Goal: Communication & Community: Share content

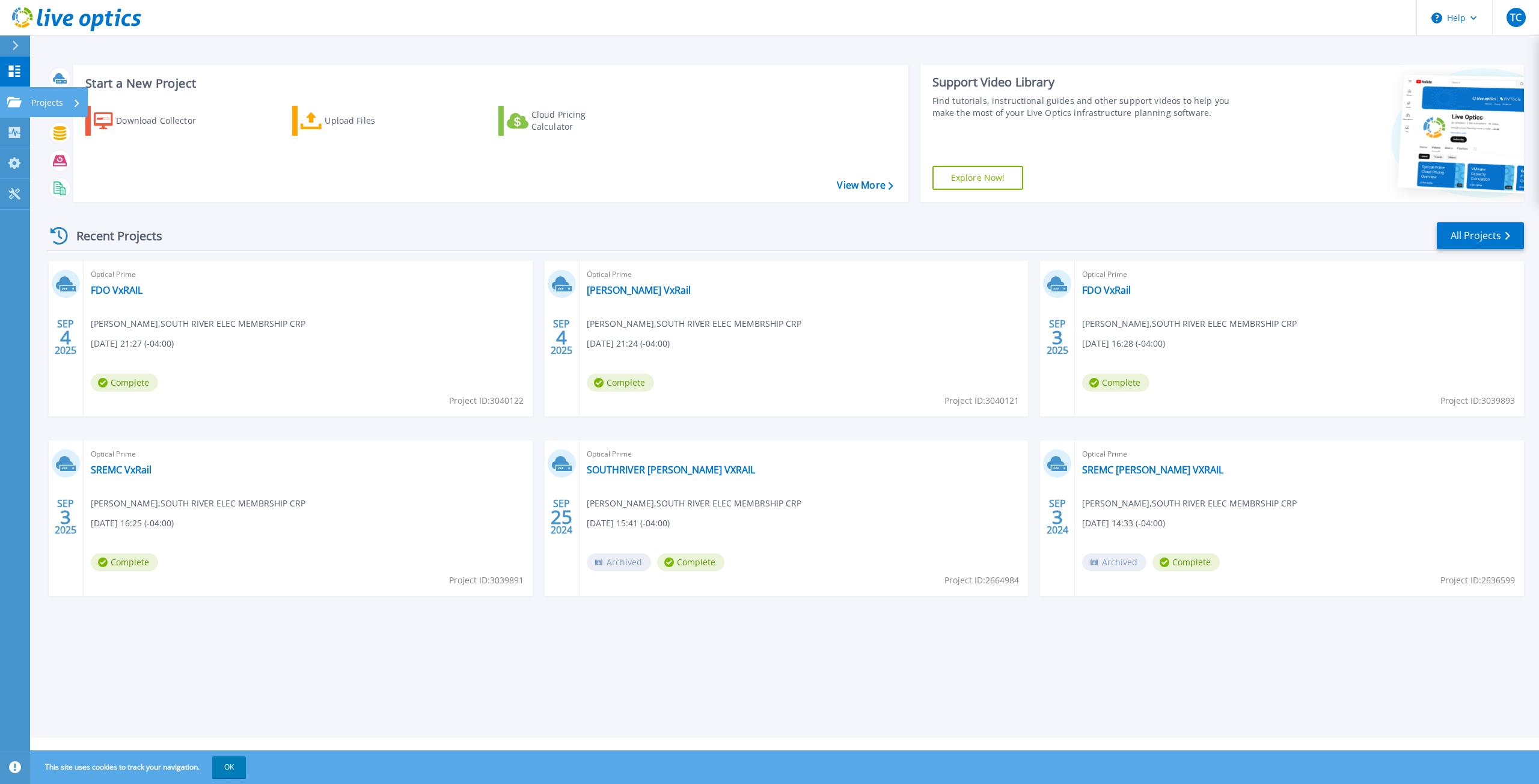
click at [72, 100] on div "Projects" at bounding box center [56, 102] width 49 height 31
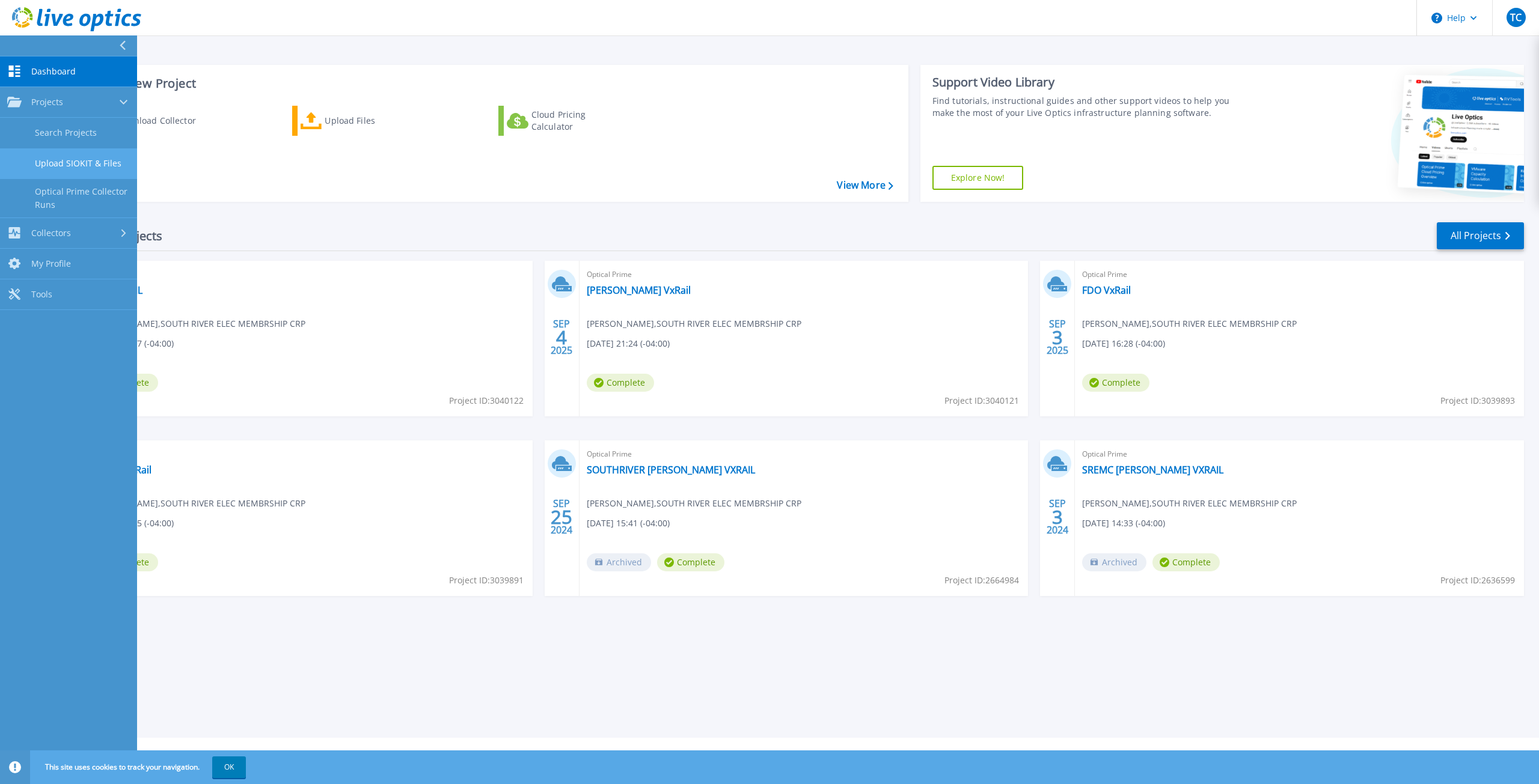
click at [99, 167] on link "Upload SIOKIT & Files" at bounding box center [69, 164] width 137 height 30
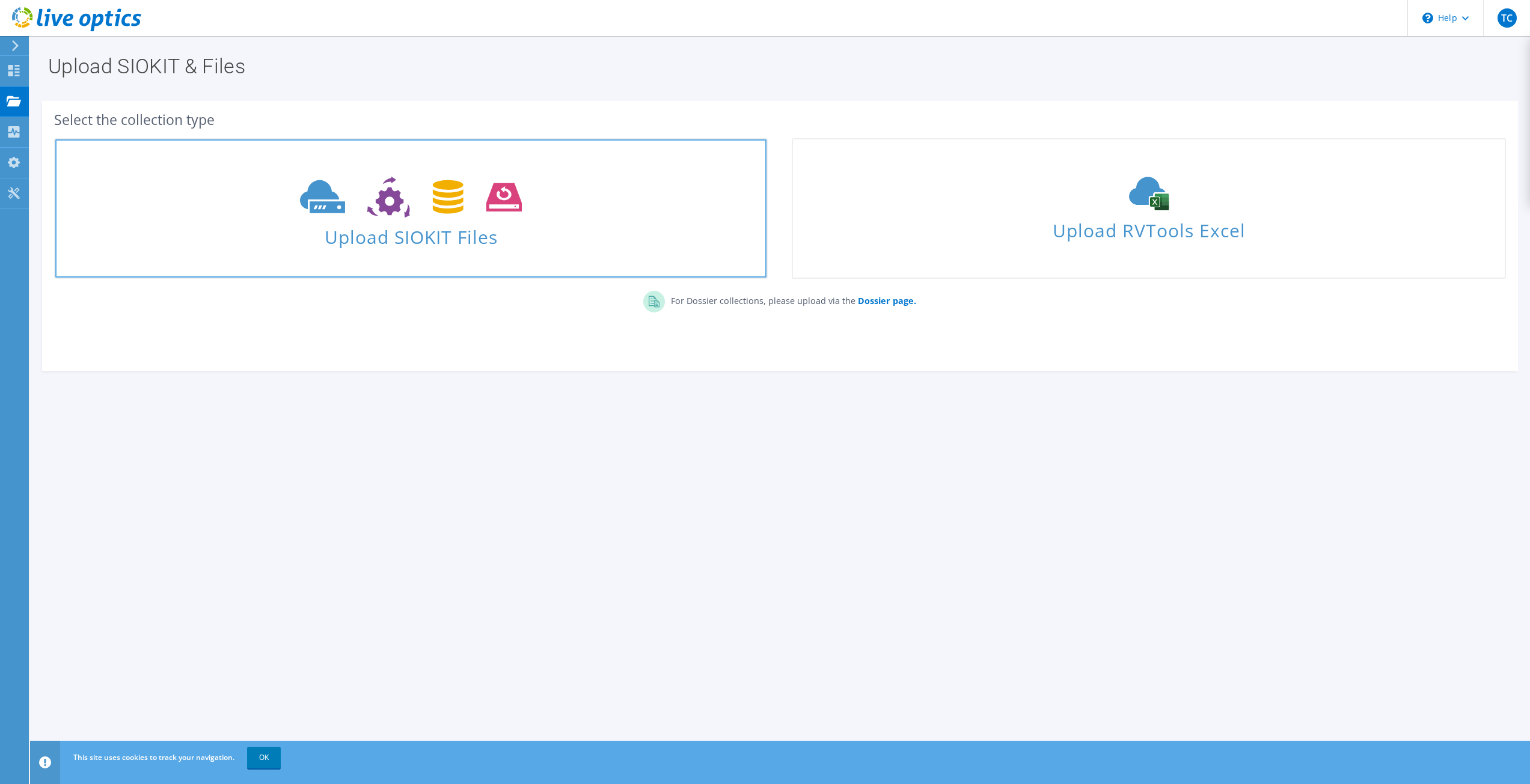
click at [483, 233] on span "Upload SIOKIT Files" at bounding box center [411, 234] width 711 height 26
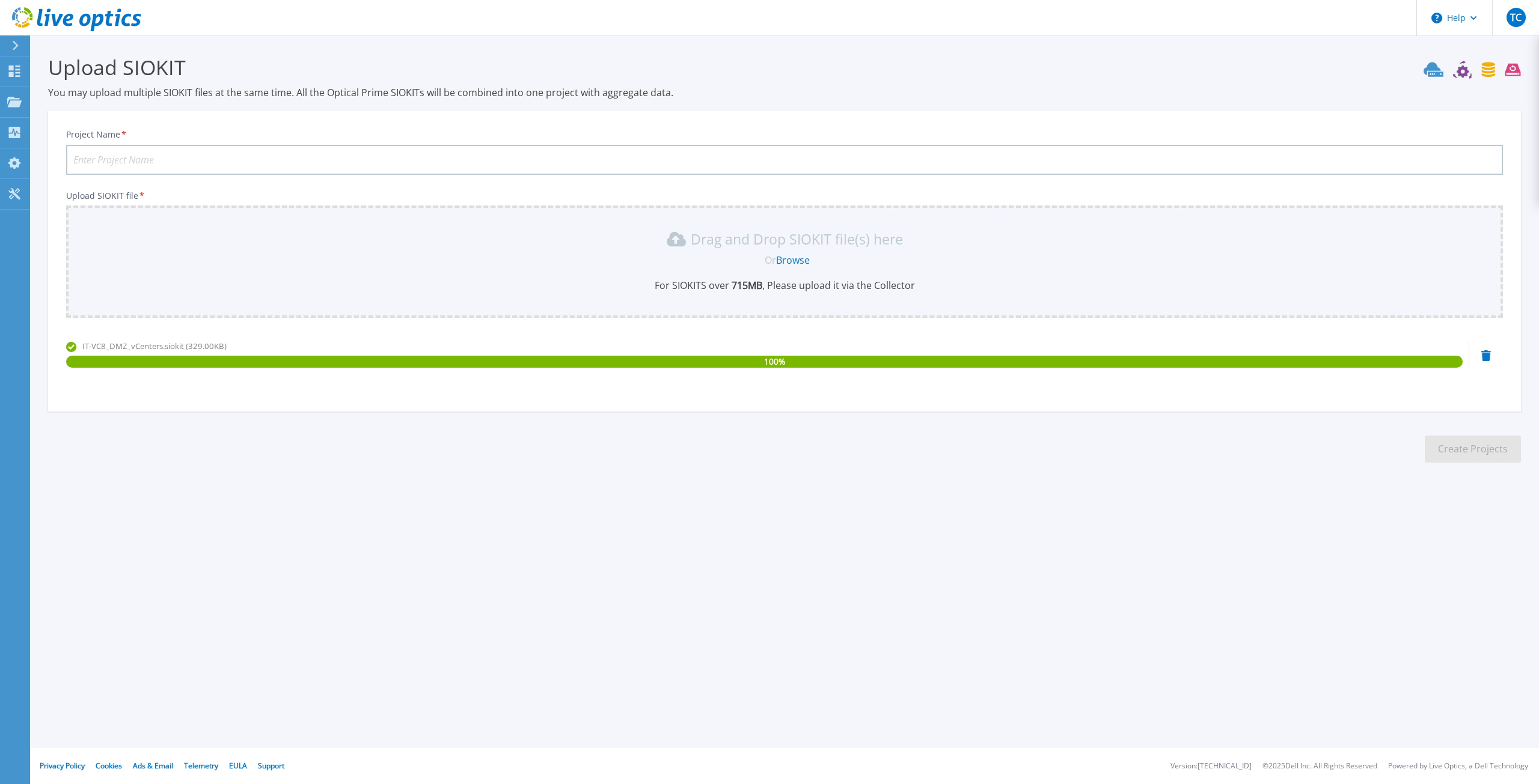
click at [299, 164] on input "Project Name *" at bounding box center [784, 159] width 1437 height 30
type input "SREMC Non-VxRail VMware Environment"
click at [1471, 449] on button "Create Projects" at bounding box center [1473, 449] width 96 height 27
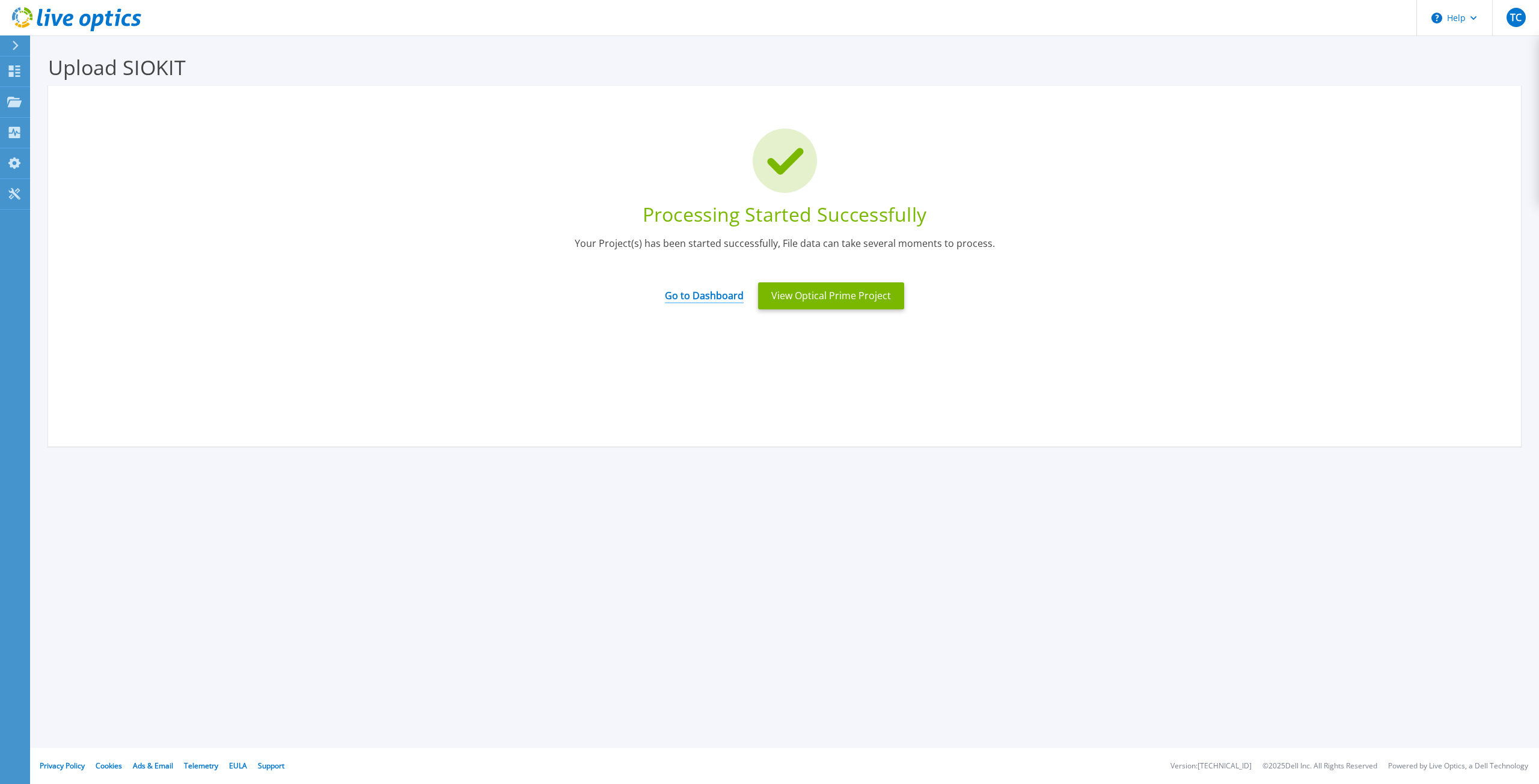
click at [701, 298] on link "Go to Dashboard" at bounding box center [704, 292] width 78 height 24
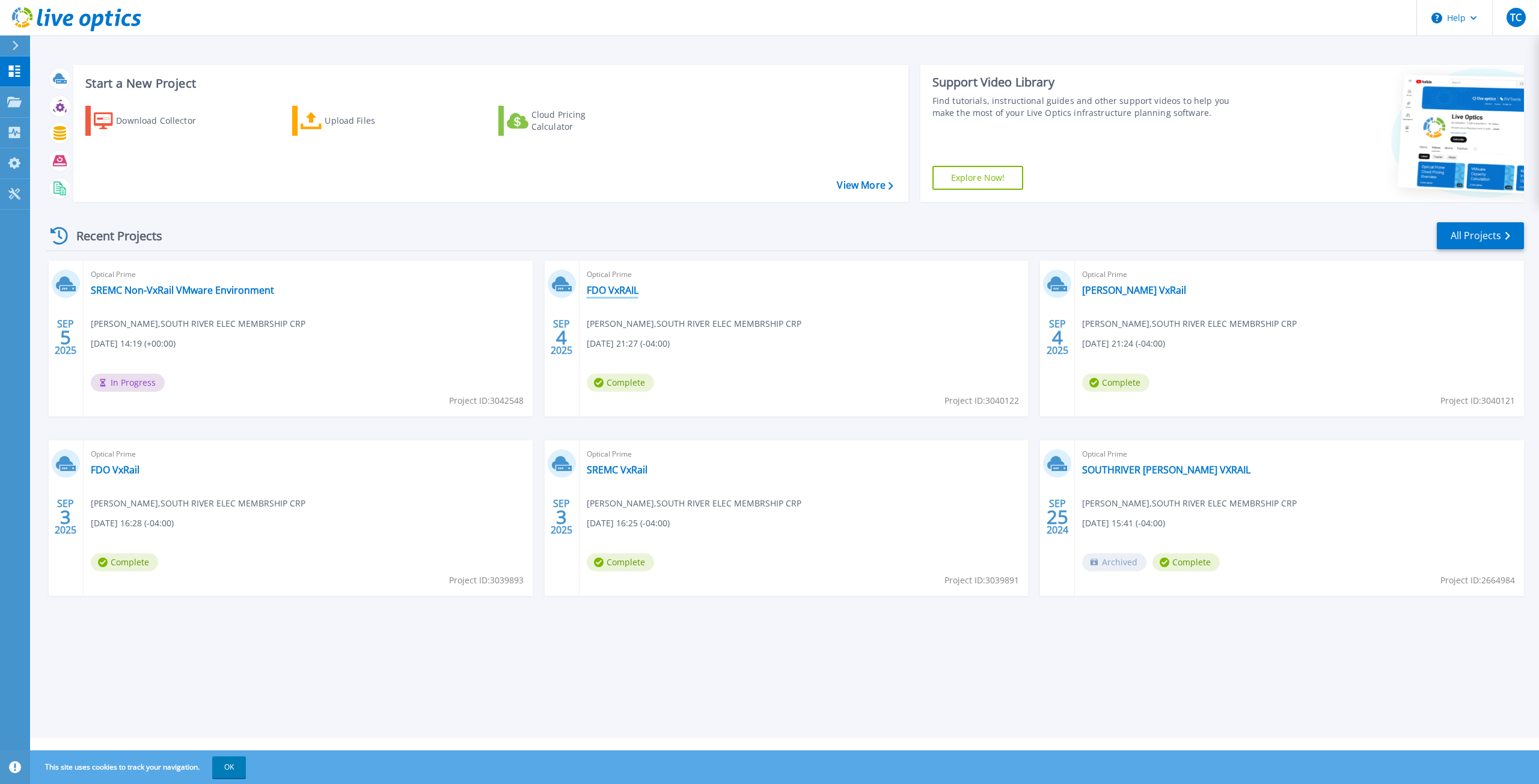
click at [614, 288] on link "FDO VxRAIL" at bounding box center [612, 290] width 52 height 12
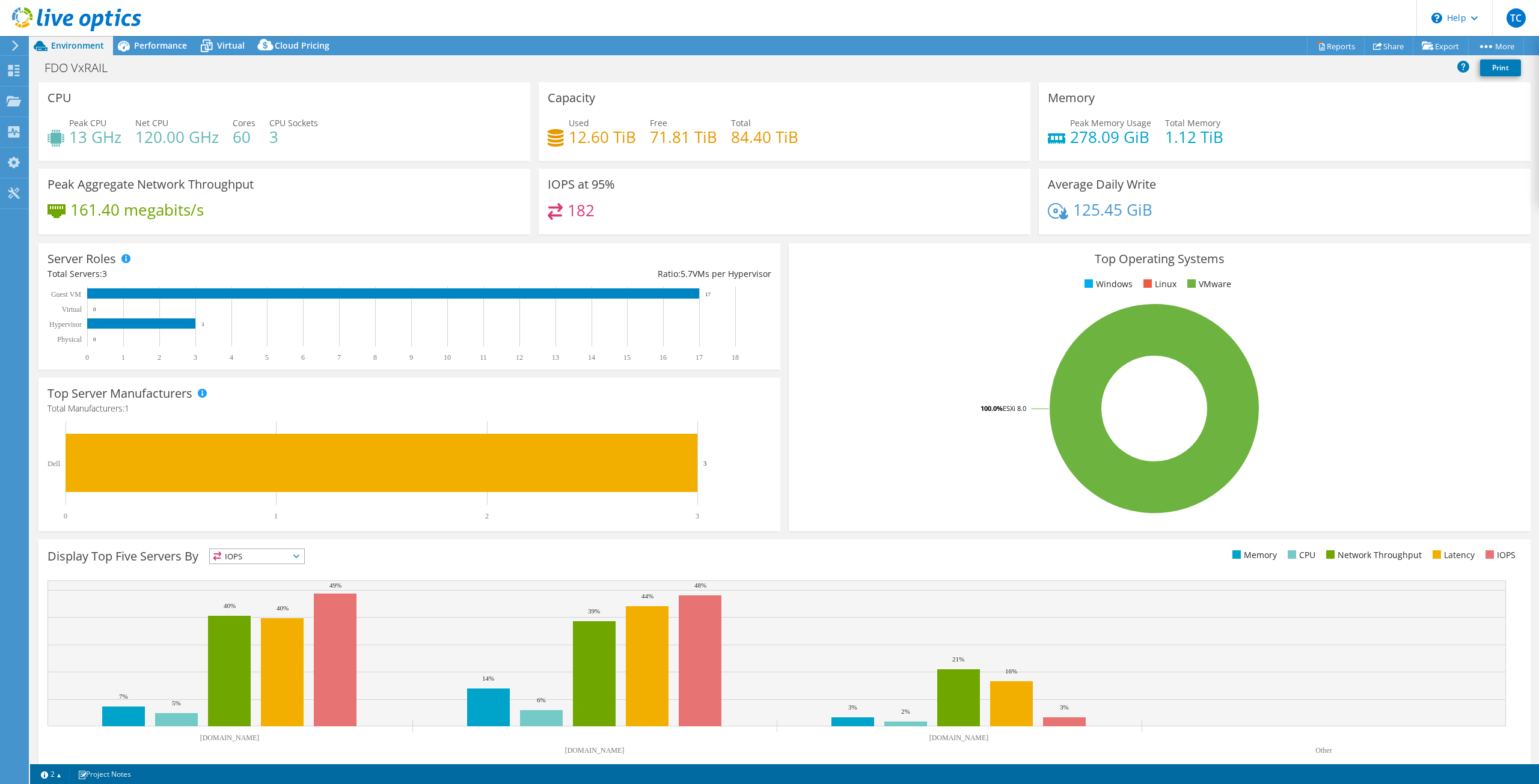
select select "USD"
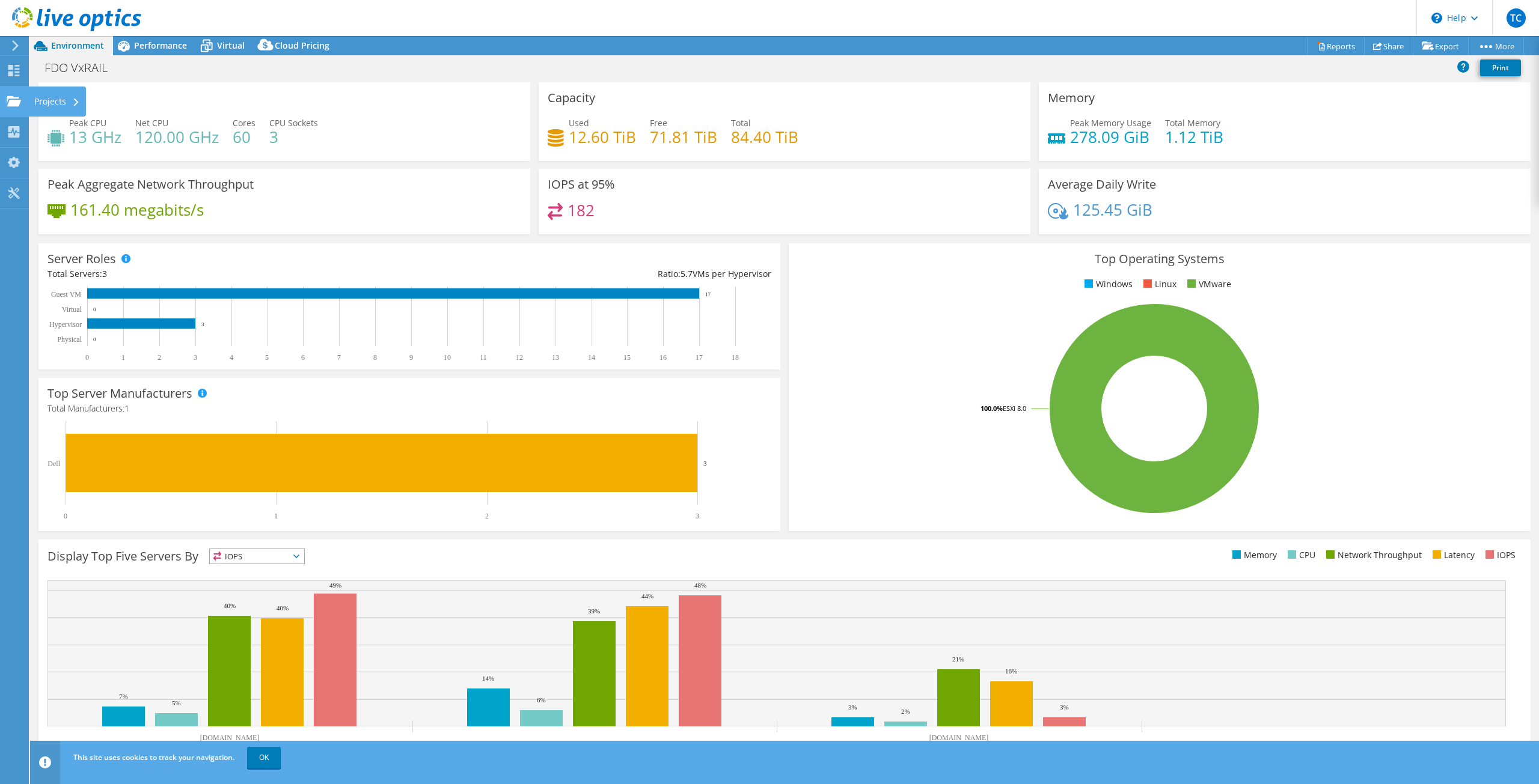
click at [78, 101] on icon at bounding box center [76, 102] width 5 height 8
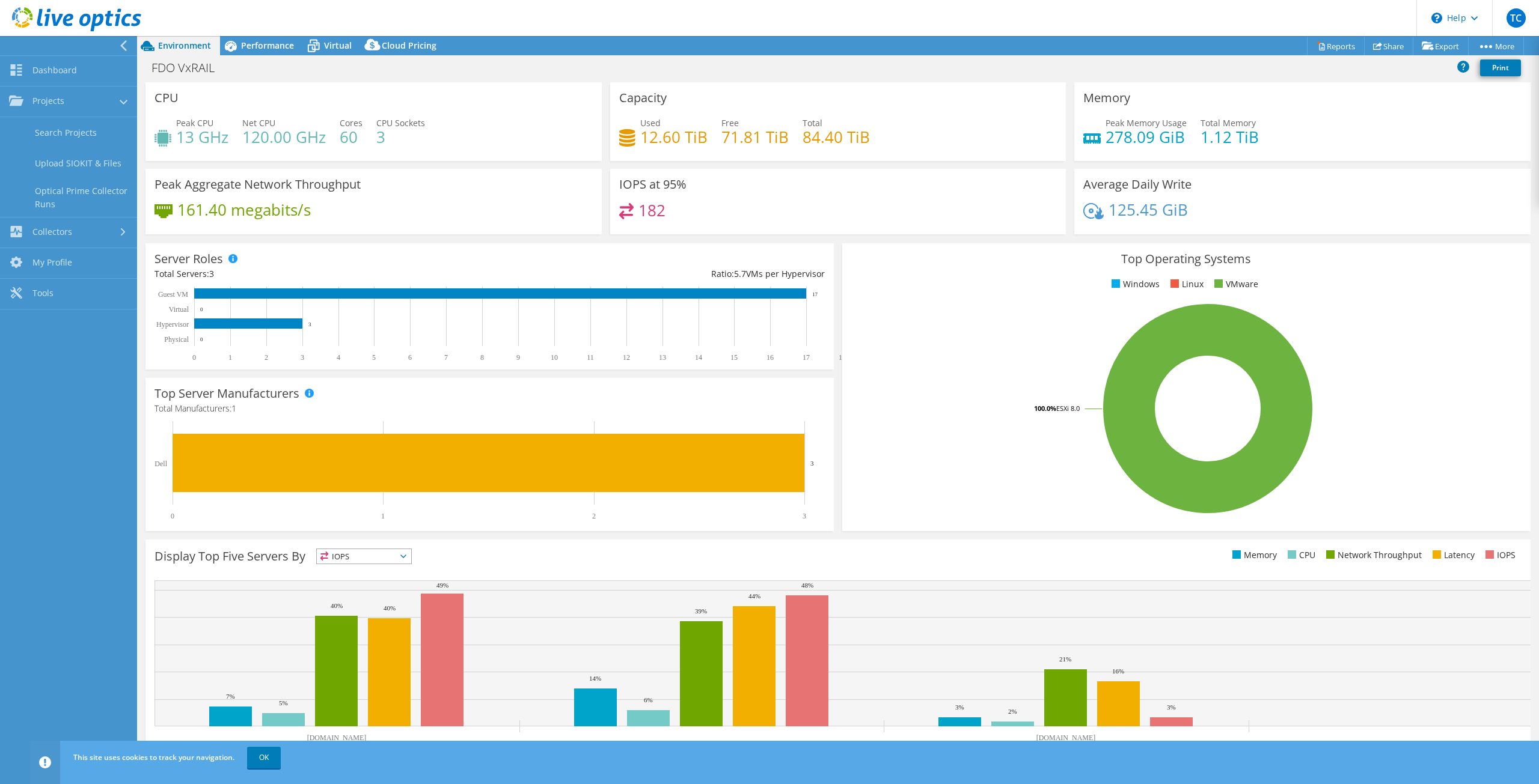
click at [372, 74] on div "FDO VxRAIL Print" at bounding box center [838, 67] width 1402 height 22
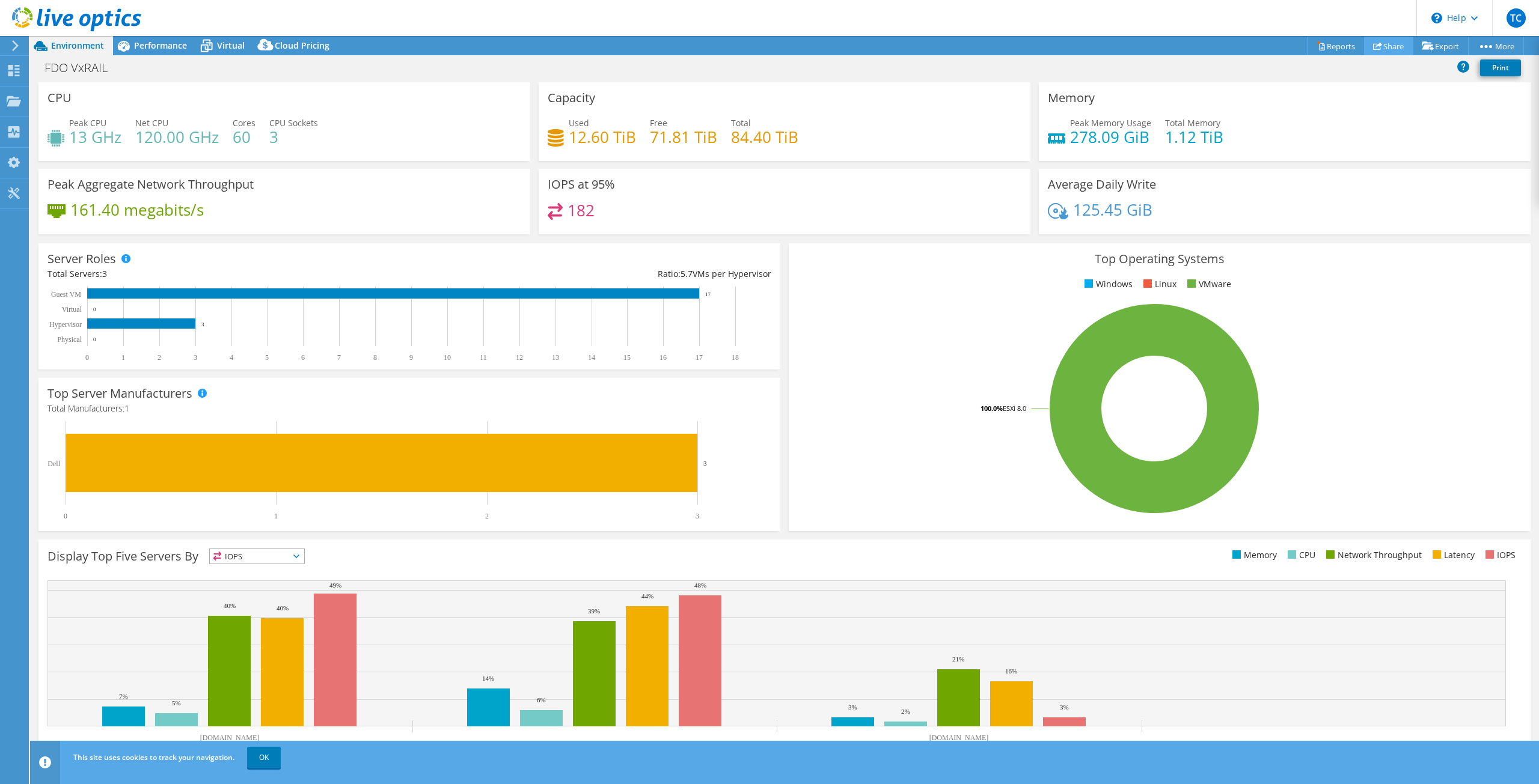
click at [1384, 47] on link "Share" at bounding box center [1388, 46] width 49 height 18
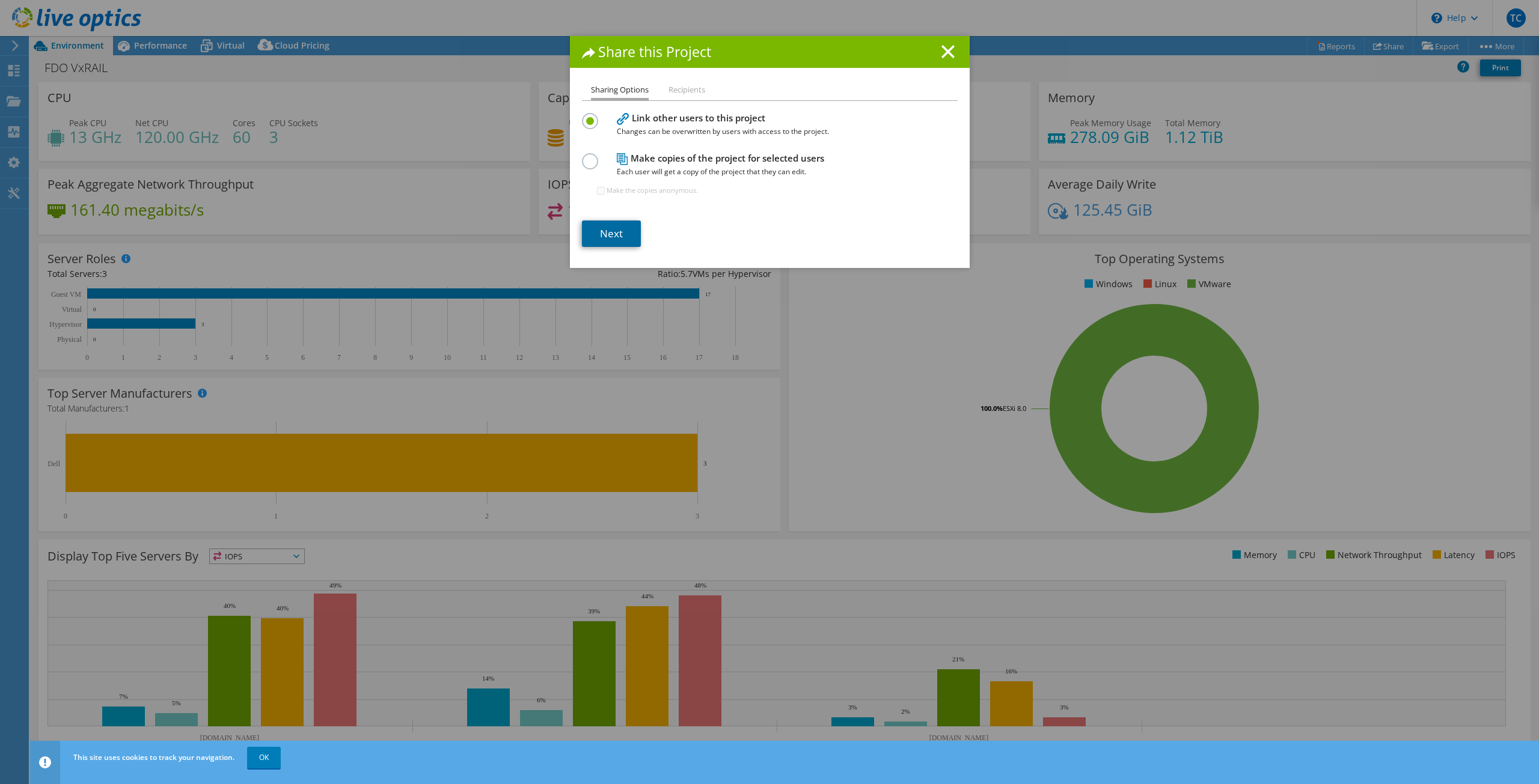
click at [604, 233] on link "Next" at bounding box center [611, 234] width 59 height 27
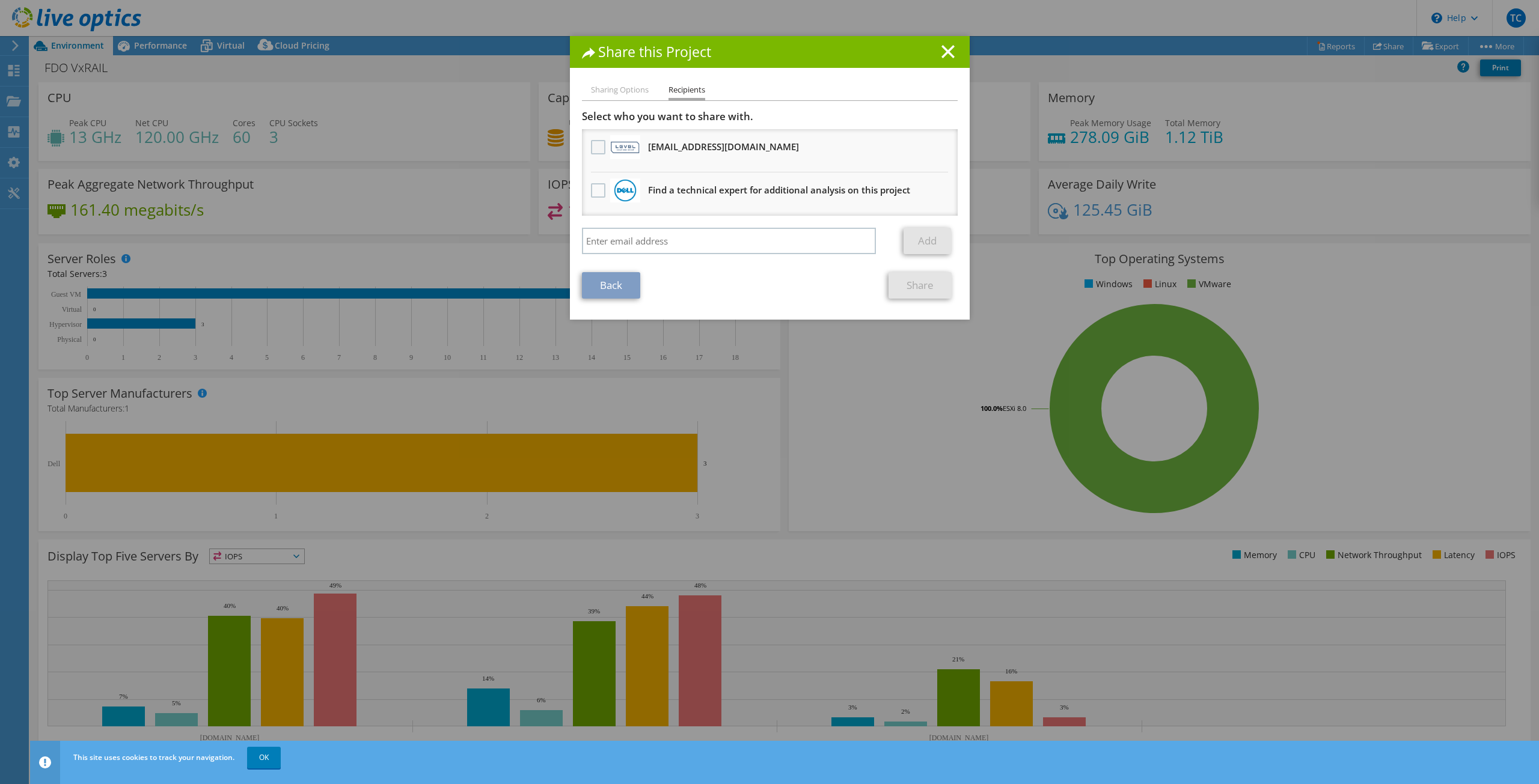
click at [593, 145] on label at bounding box center [599, 147] width 18 height 14
click at [0, 0] on input "checkbox" at bounding box center [0, 0] width 0 height 0
drag, startPoint x: 748, startPoint y: 145, endPoint x: 646, endPoint y: 154, distance: 102.4
click at [646, 154] on li "dmorrison@levelsg.com Will receive an anonymous copy" at bounding box center [769, 151] width 375 height 43
copy h3 "dmorrison@levelsg.com"
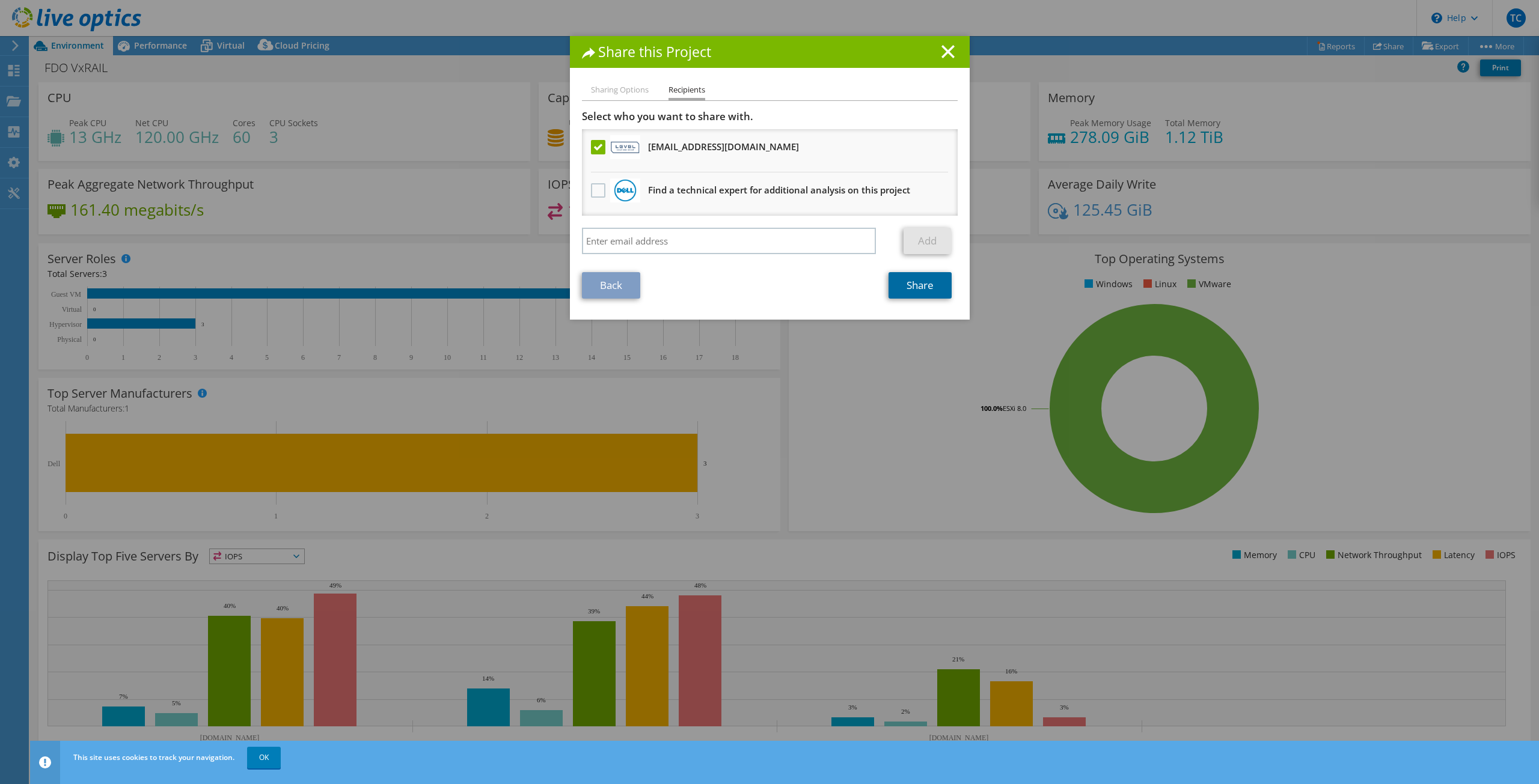
click at [923, 288] on link "Share" at bounding box center [920, 285] width 63 height 27
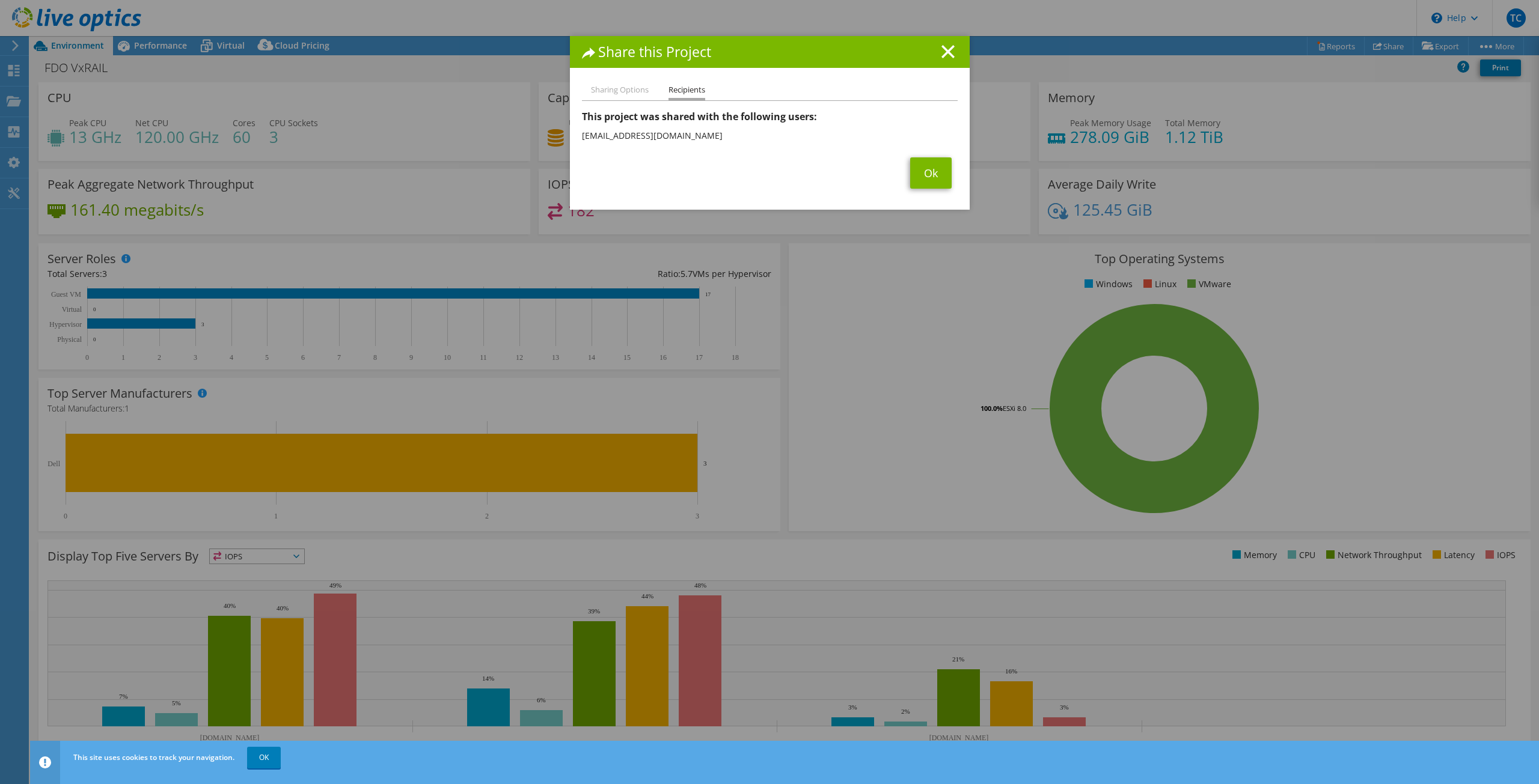
click at [904, 167] on span "Ok" at bounding box center [931, 173] width 53 height 31
click at [912, 164] on link "Ok" at bounding box center [931, 173] width 41 height 31
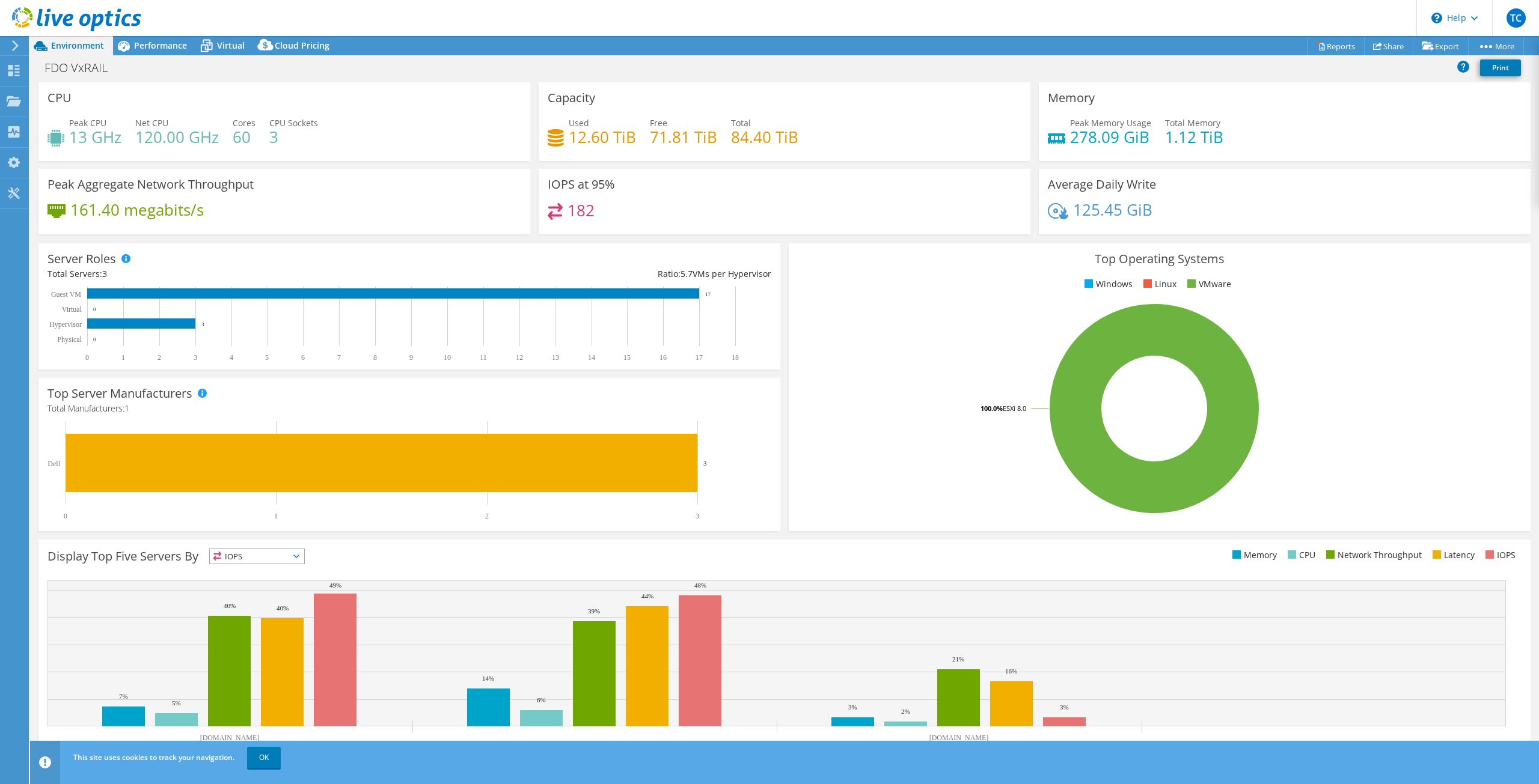
click at [45, 20] on icon at bounding box center [77, 19] width 129 height 24
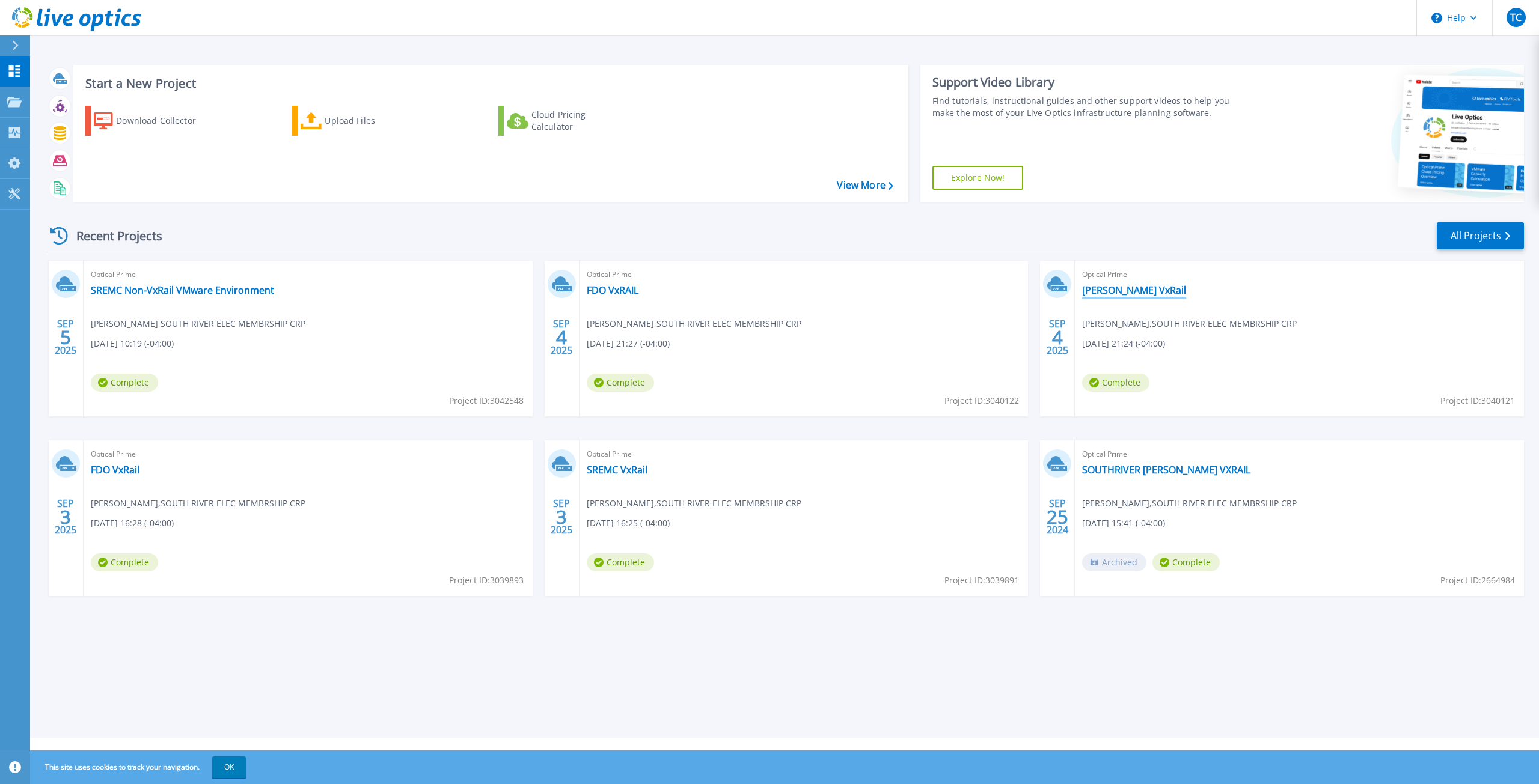
click at [1122, 286] on link "Dunn VxRail" at bounding box center [1134, 290] width 104 height 12
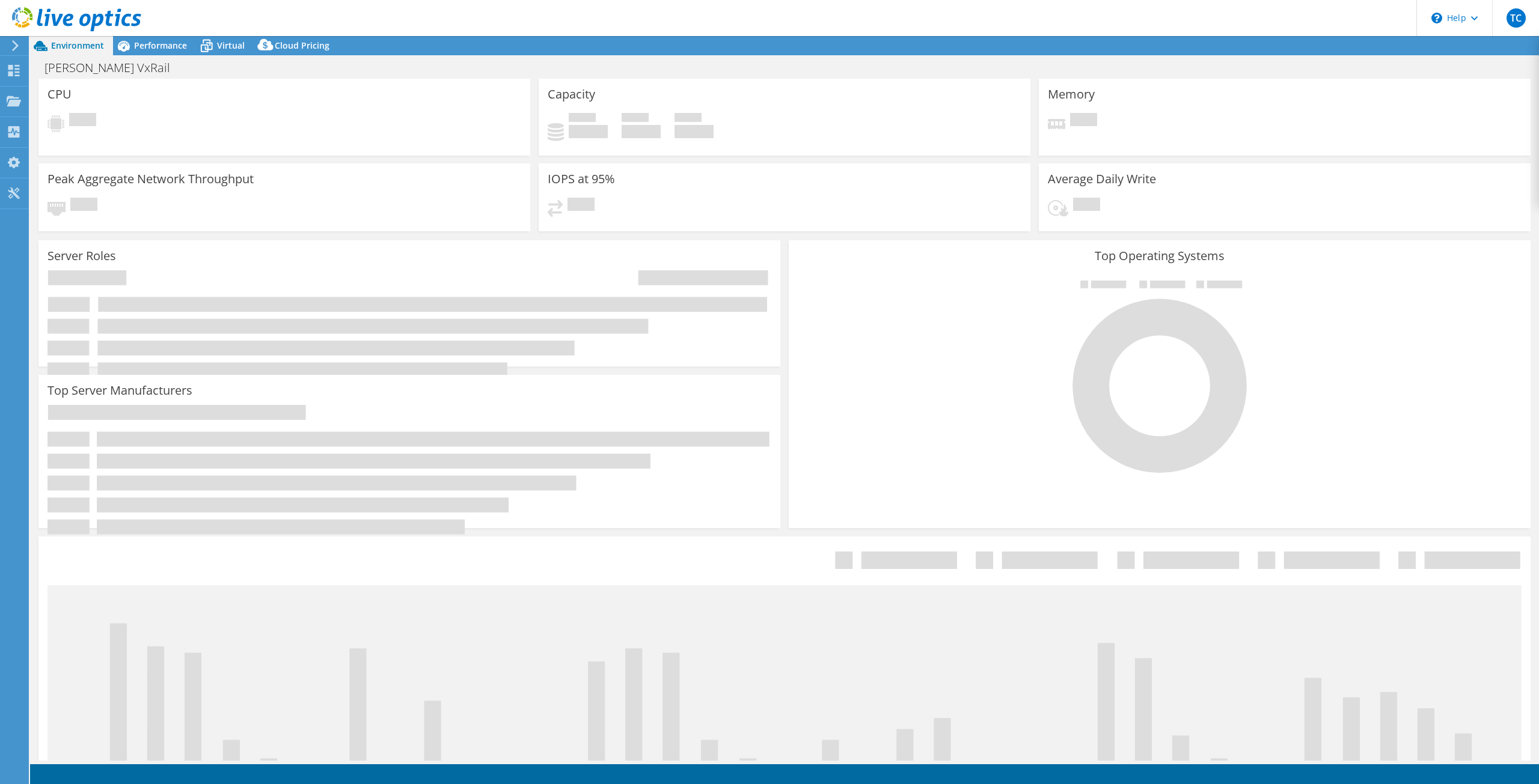
select select "USD"
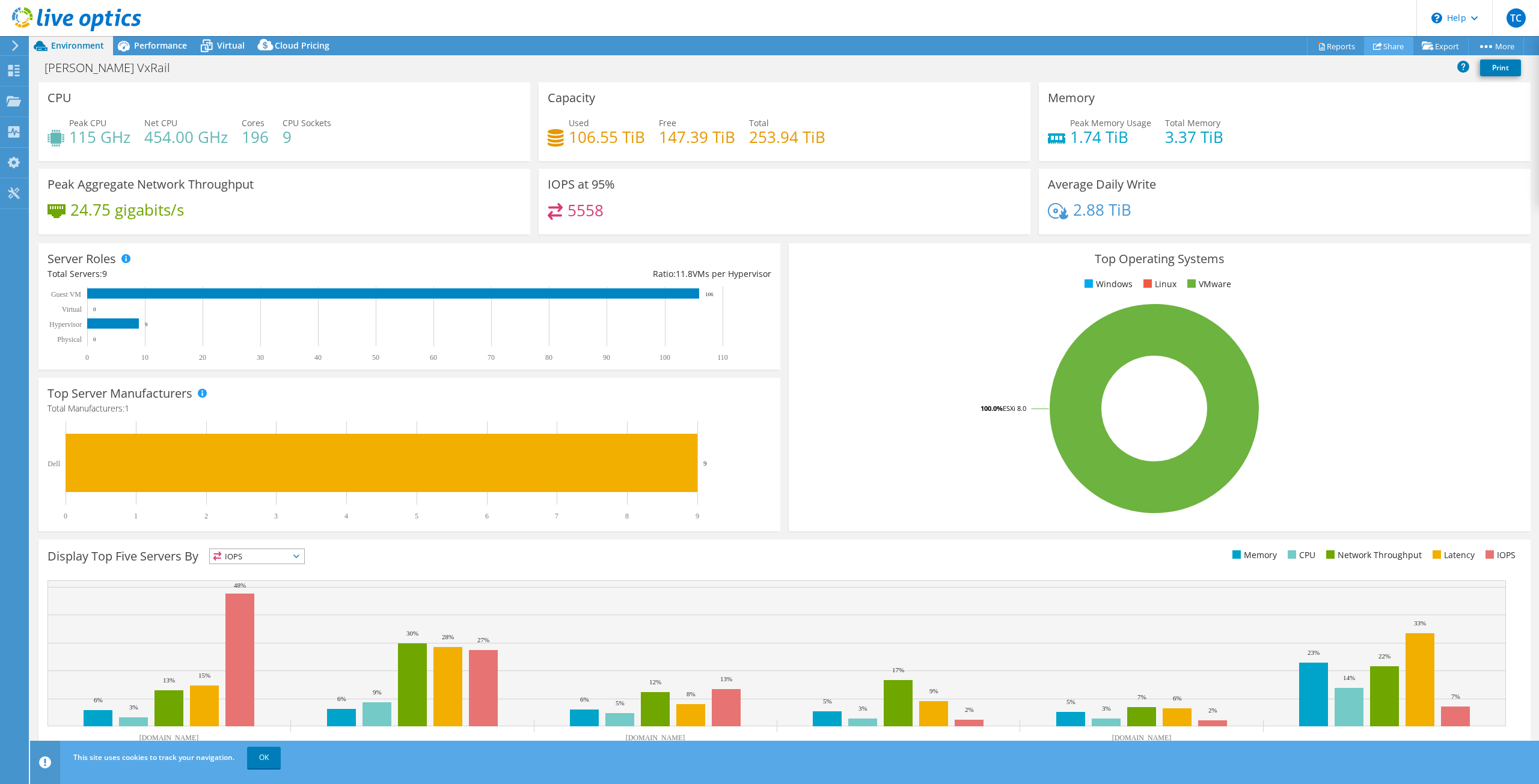
click at [1377, 46] on link "Share" at bounding box center [1388, 46] width 49 height 18
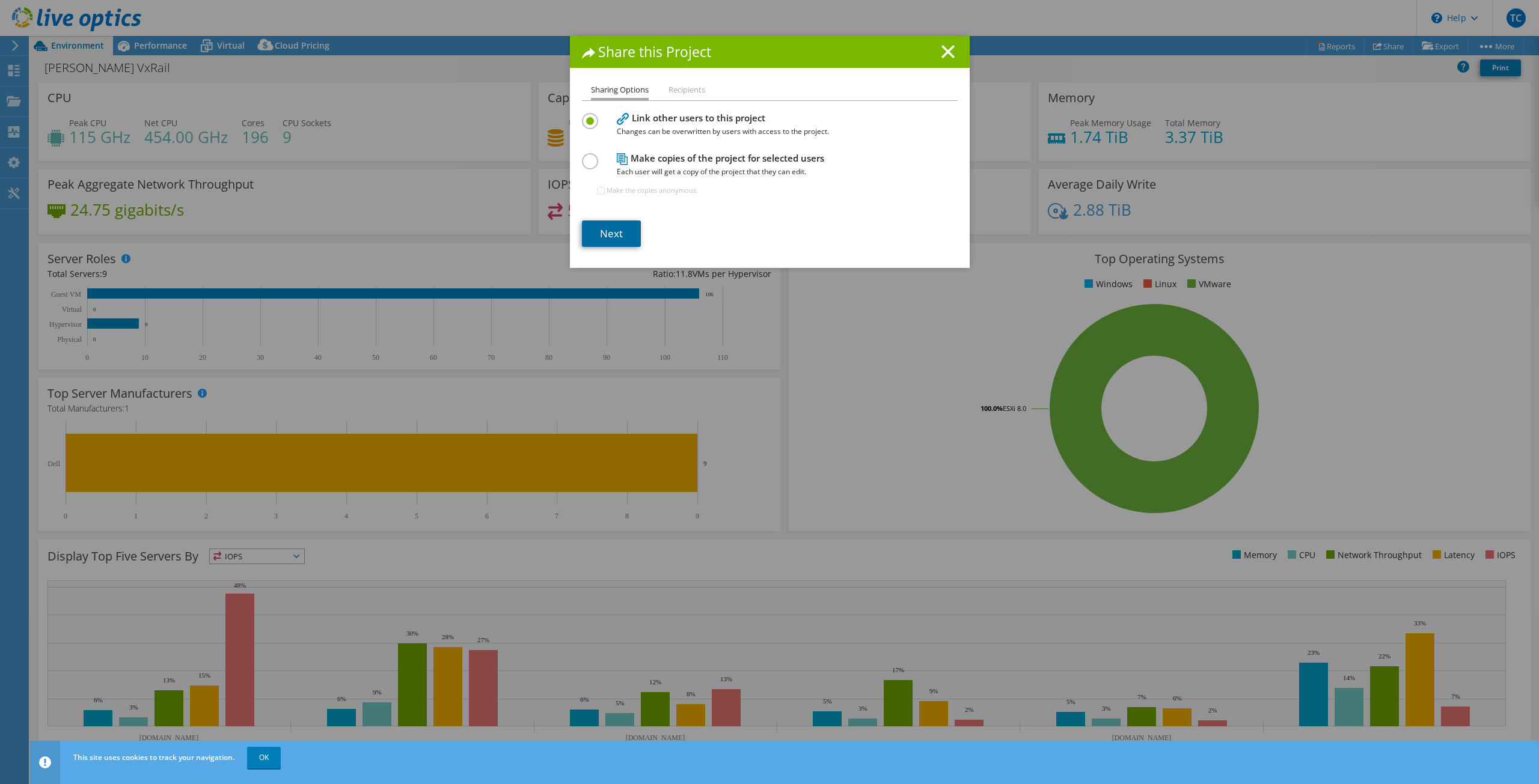
click at [618, 227] on link "Next" at bounding box center [611, 234] width 59 height 27
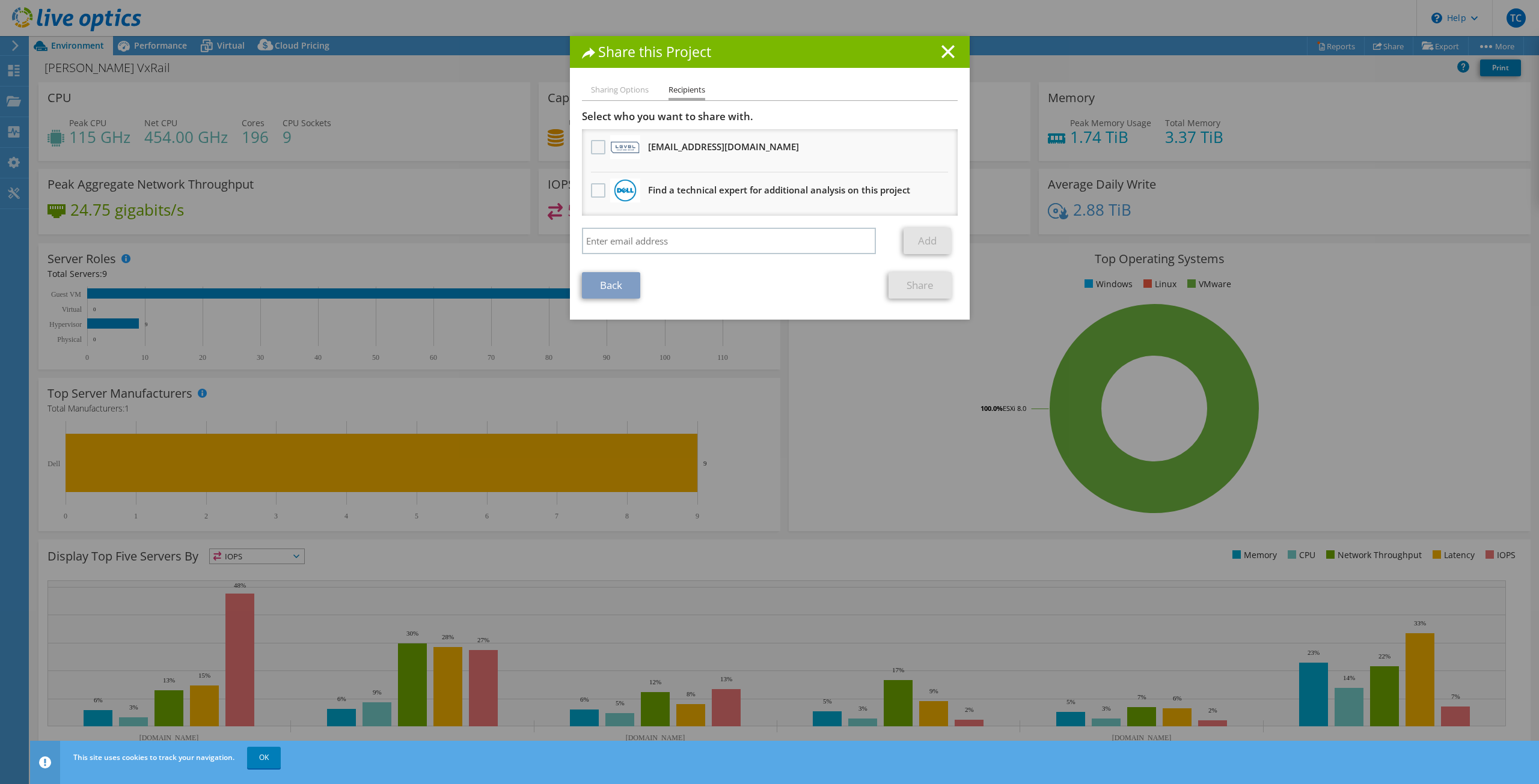
click at [597, 145] on label at bounding box center [599, 147] width 18 height 14
click at [0, 0] on input "checkbox" at bounding box center [0, 0] width 0 height 0
click at [906, 287] on link "Share" at bounding box center [920, 285] width 63 height 27
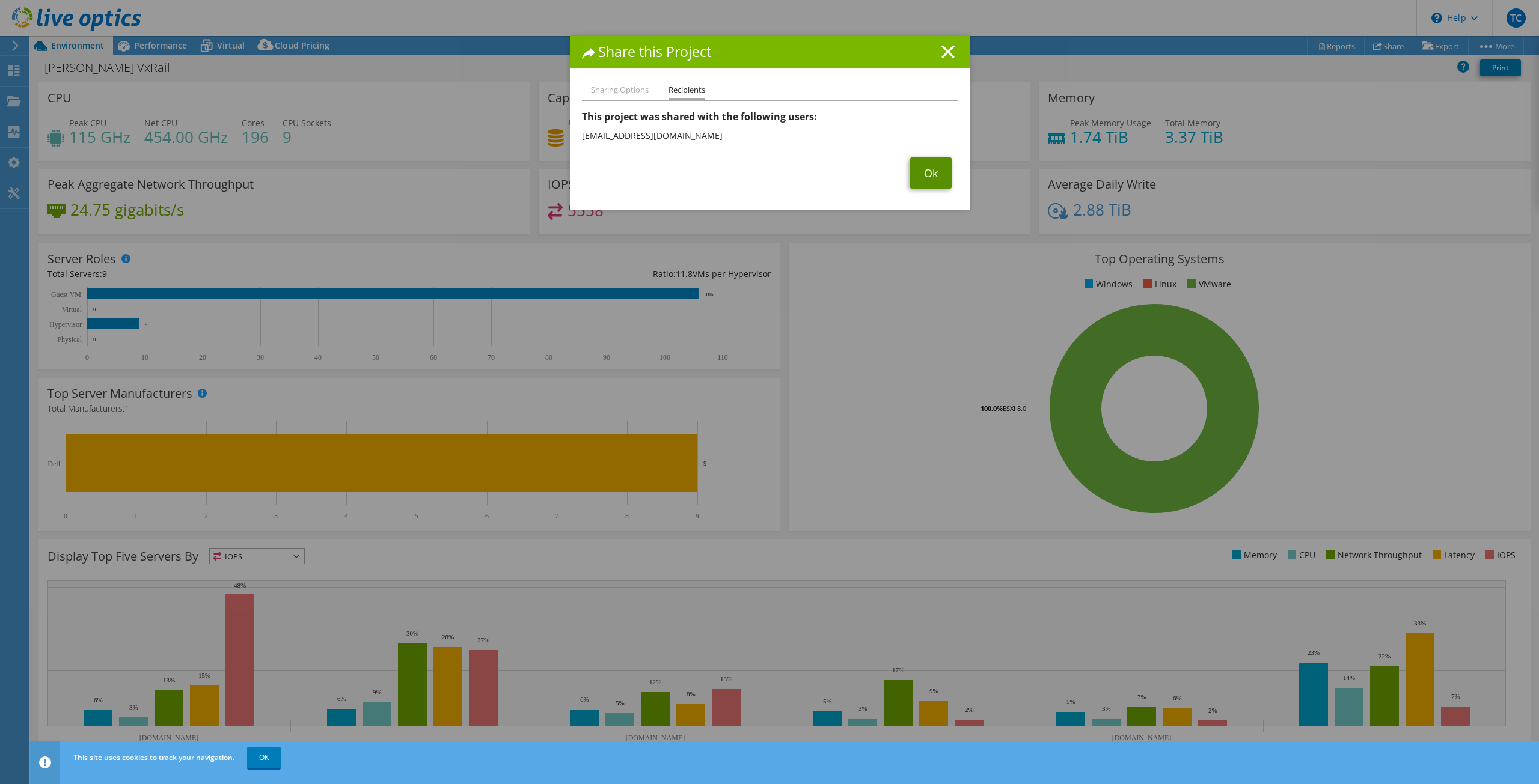
click at [935, 173] on link "Ok" at bounding box center [931, 173] width 41 height 31
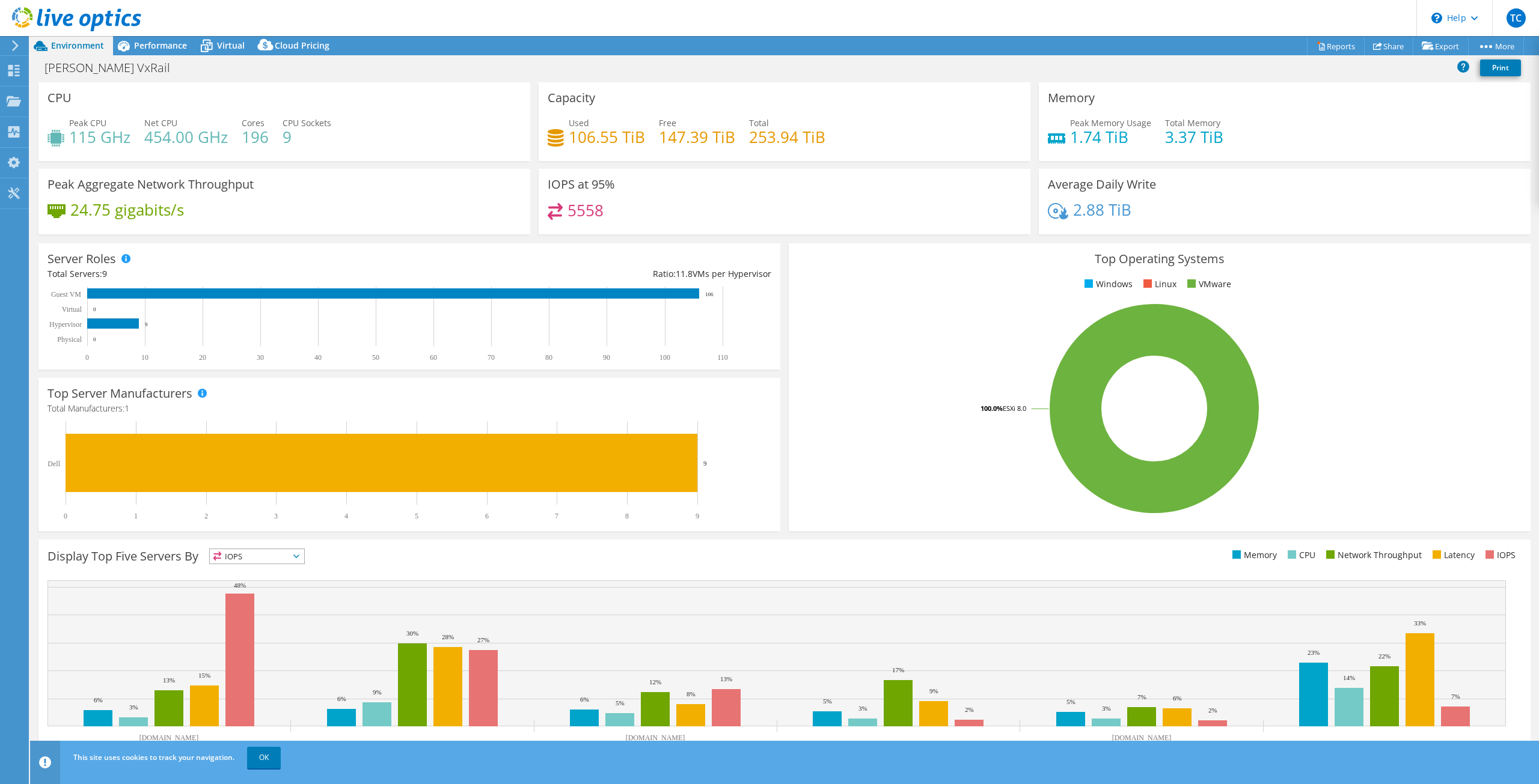
click at [71, 19] on use at bounding box center [77, 19] width 129 height 24
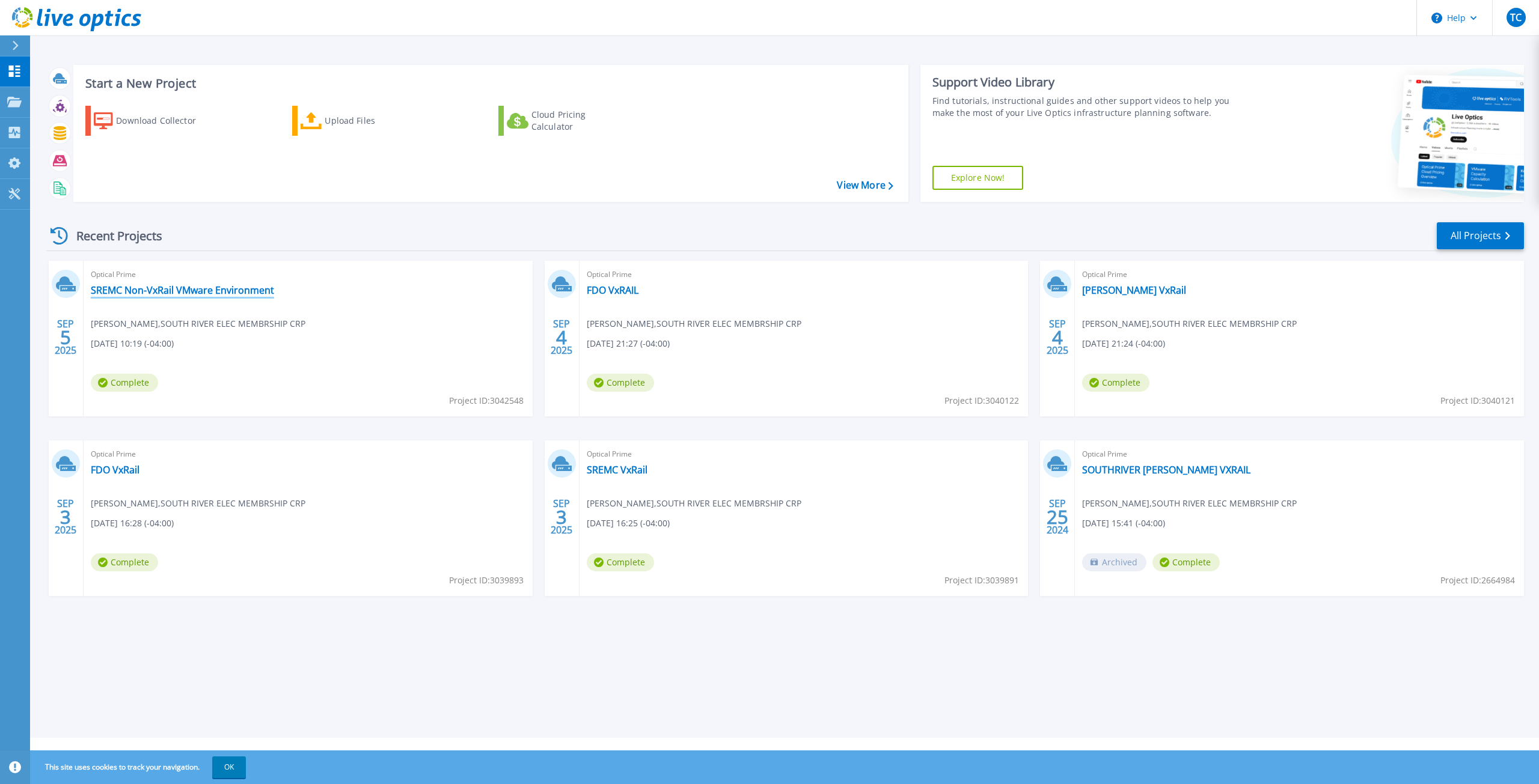
click at [168, 284] on link "SREMC Non-VxRail VMware Environment" at bounding box center [182, 290] width 184 height 12
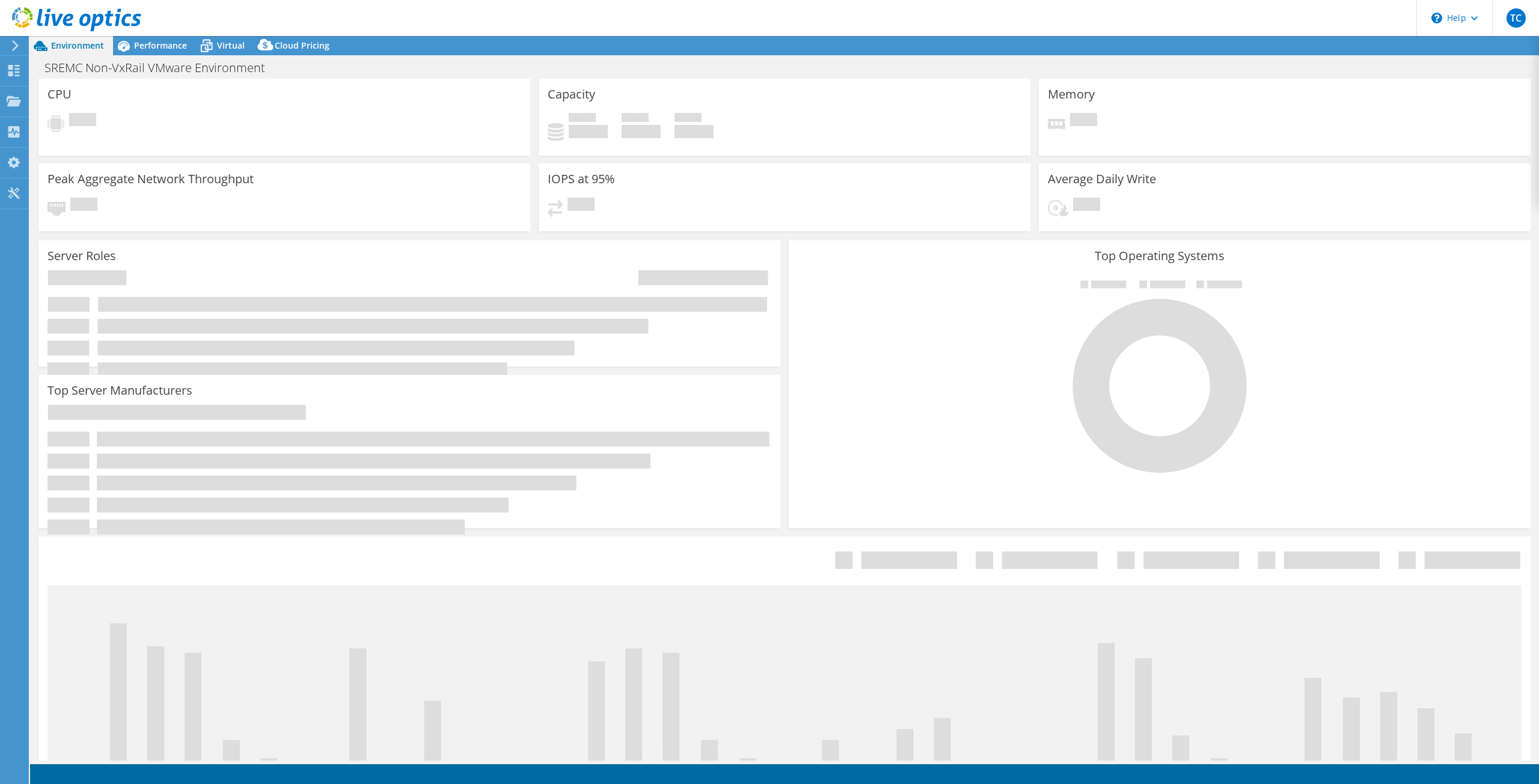
select select "USD"
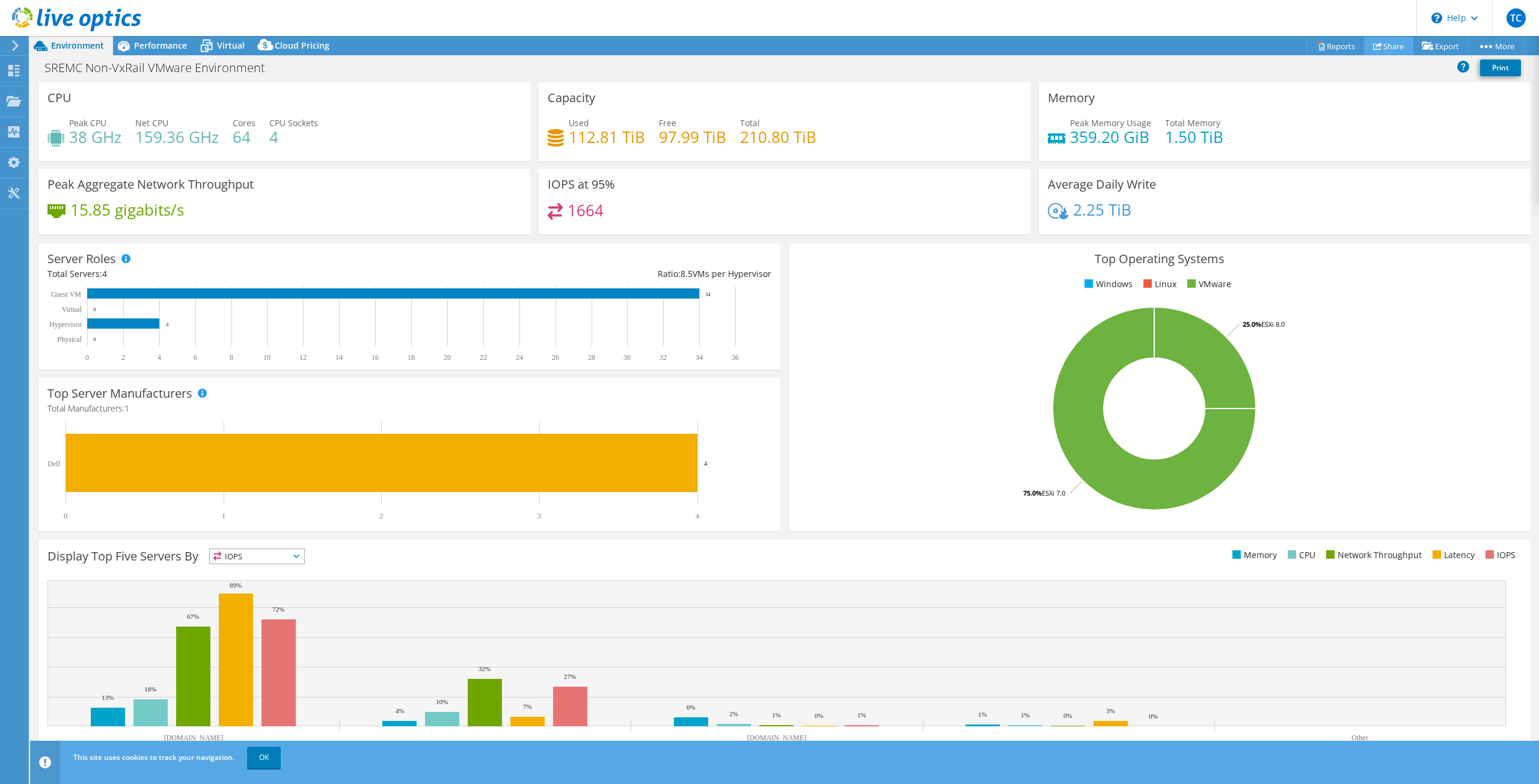
click at [1375, 41] on link "Share" at bounding box center [1388, 46] width 49 height 18
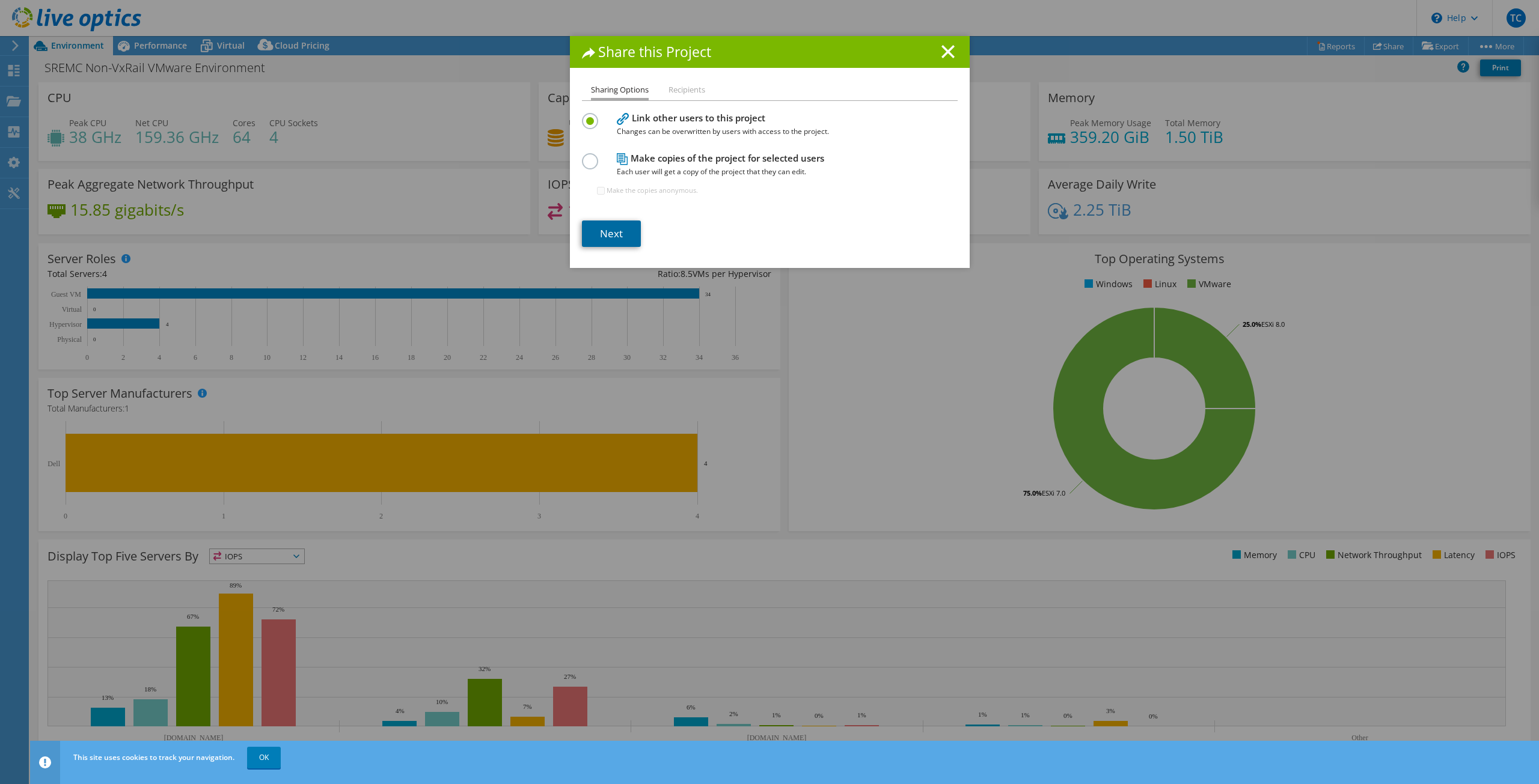
click at [606, 235] on link "Next" at bounding box center [611, 234] width 59 height 27
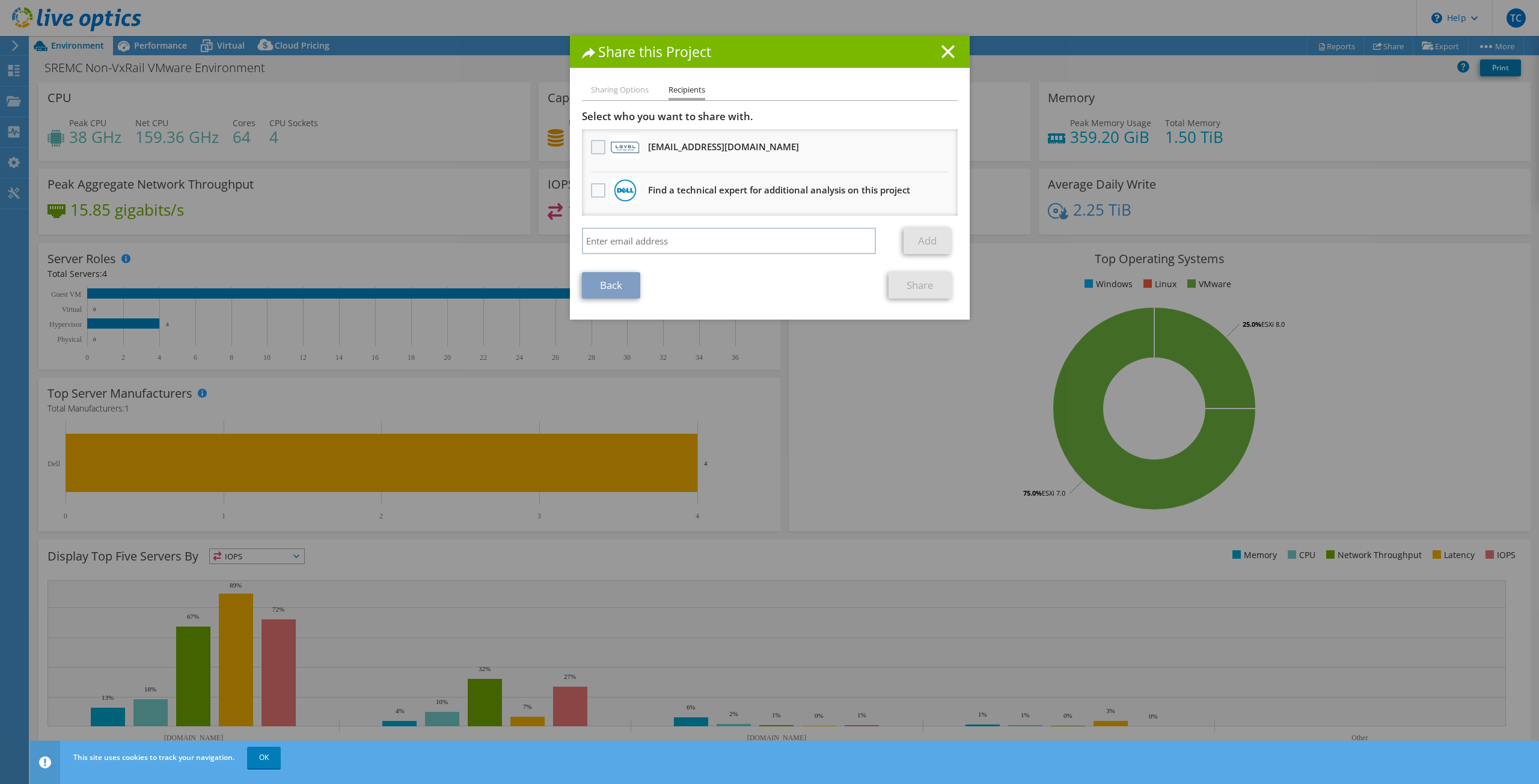
click at [594, 149] on label at bounding box center [599, 147] width 18 height 14
click at [0, 0] on input "checkbox" at bounding box center [0, 0] width 0 height 0
click at [901, 288] on link "Share" at bounding box center [920, 285] width 63 height 27
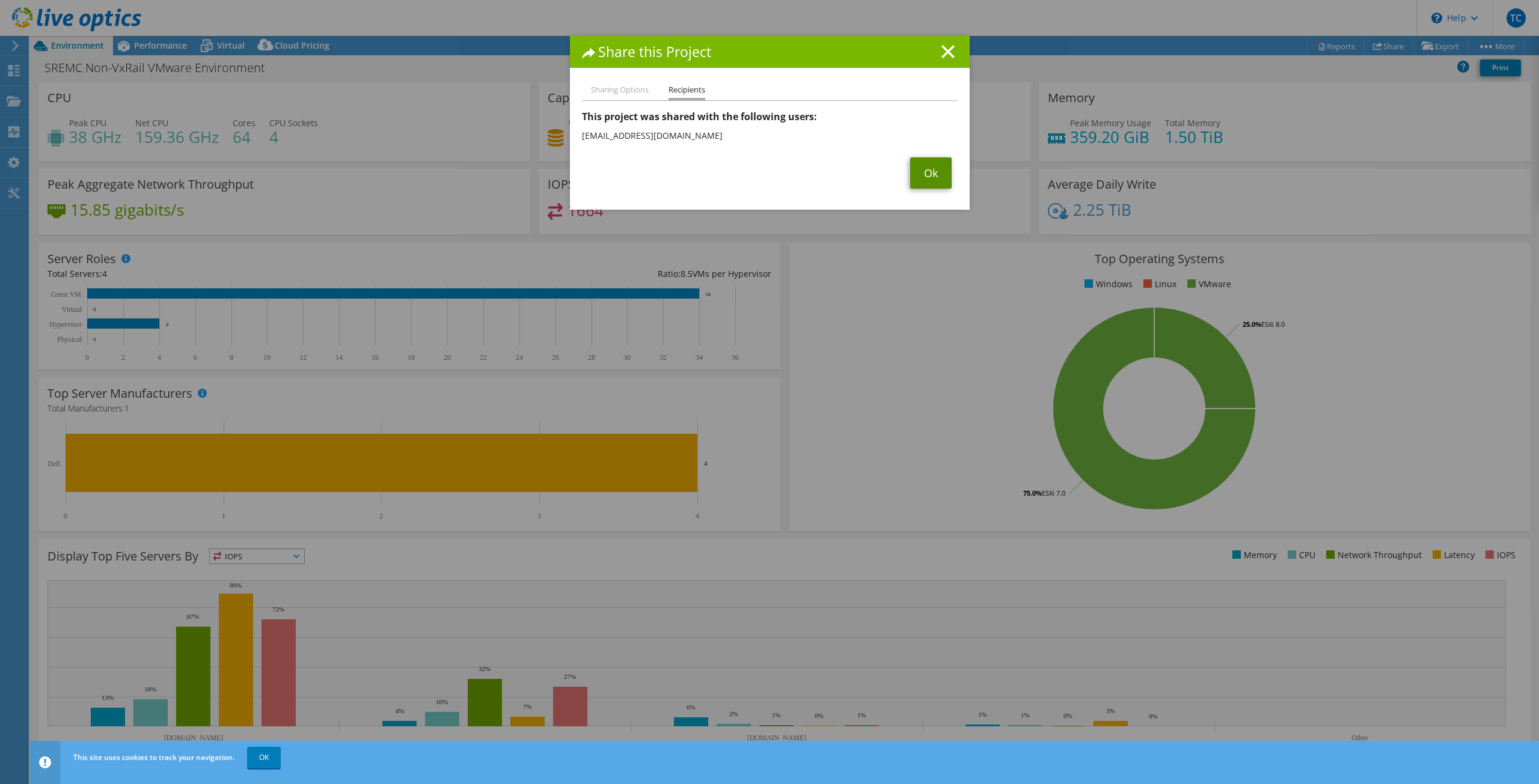
click at [934, 164] on link "Ok" at bounding box center [931, 173] width 41 height 31
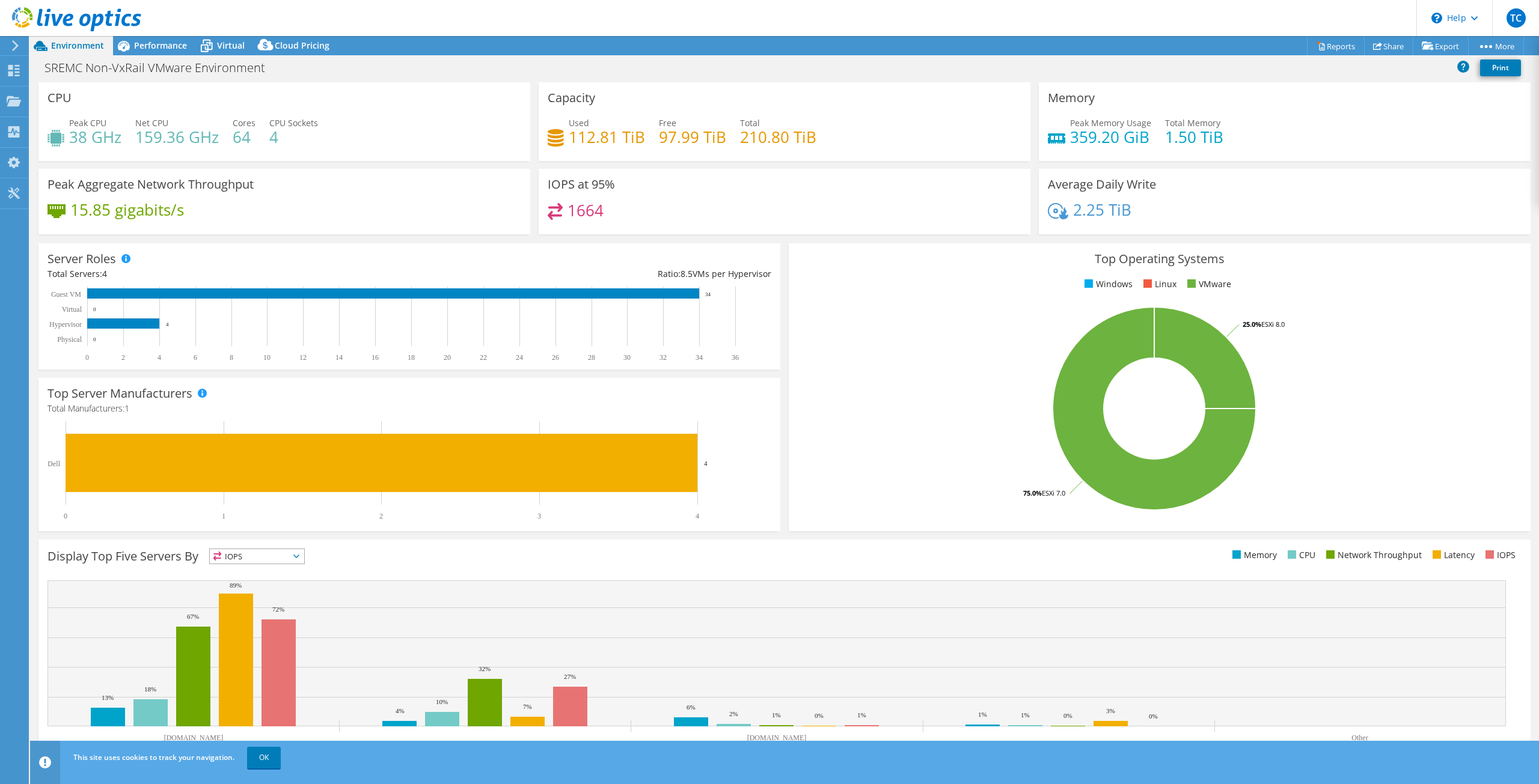
click at [60, 14] on icon at bounding box center [77, 19] width 129 height 24
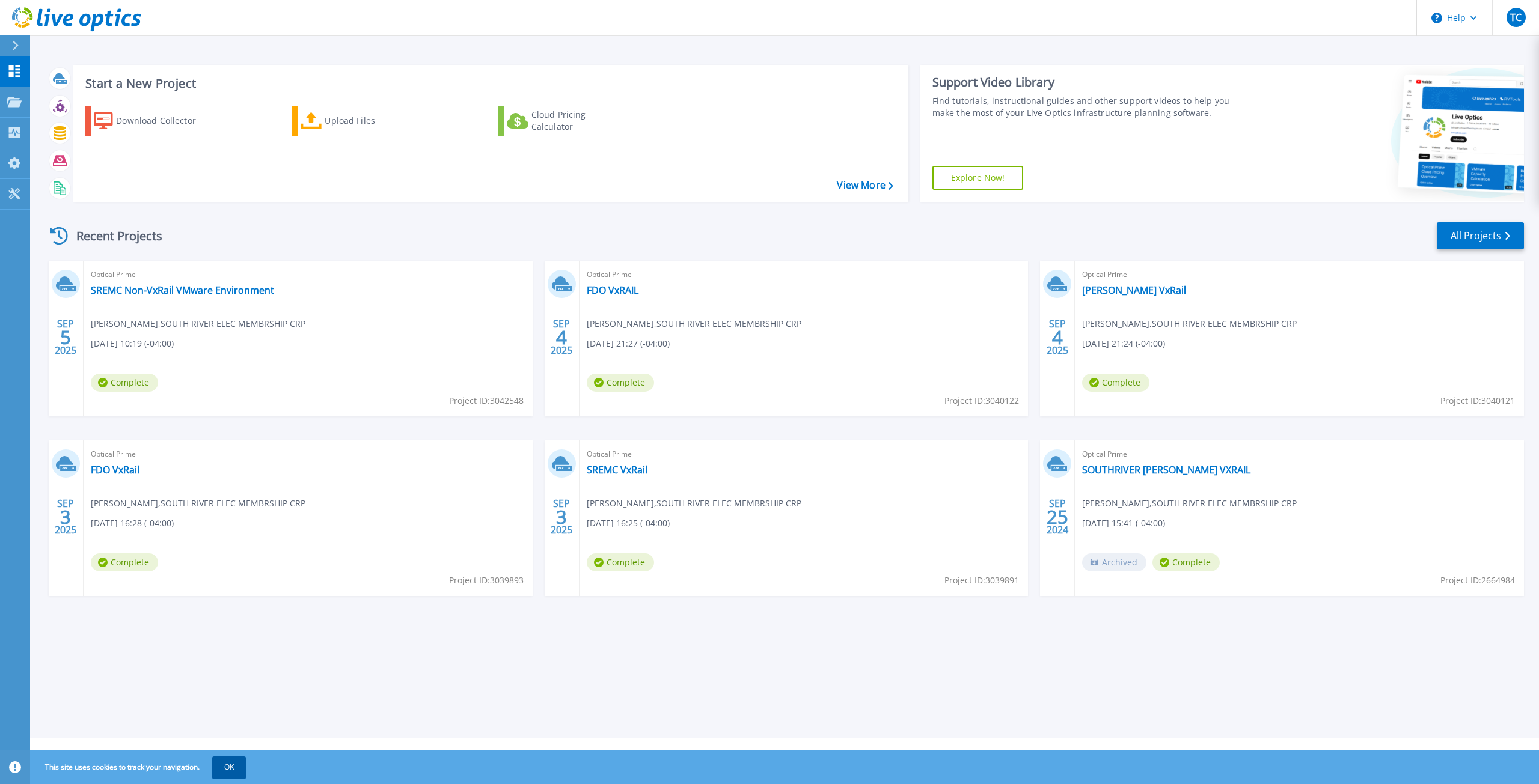
click at [215, 763] on button "OK" at bounding box center [229, 767] width 34 height 21
